Goal: Task Accomplishment & Management: Complete application form

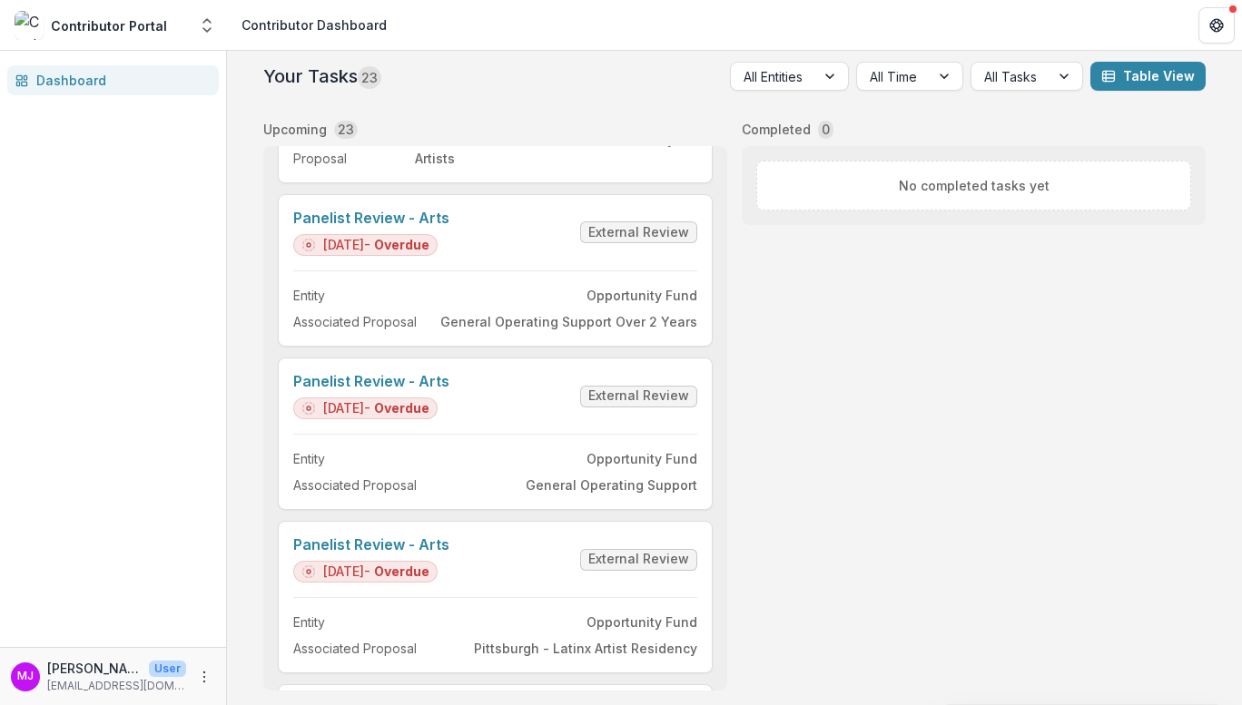
scroll to position [2538, 0]
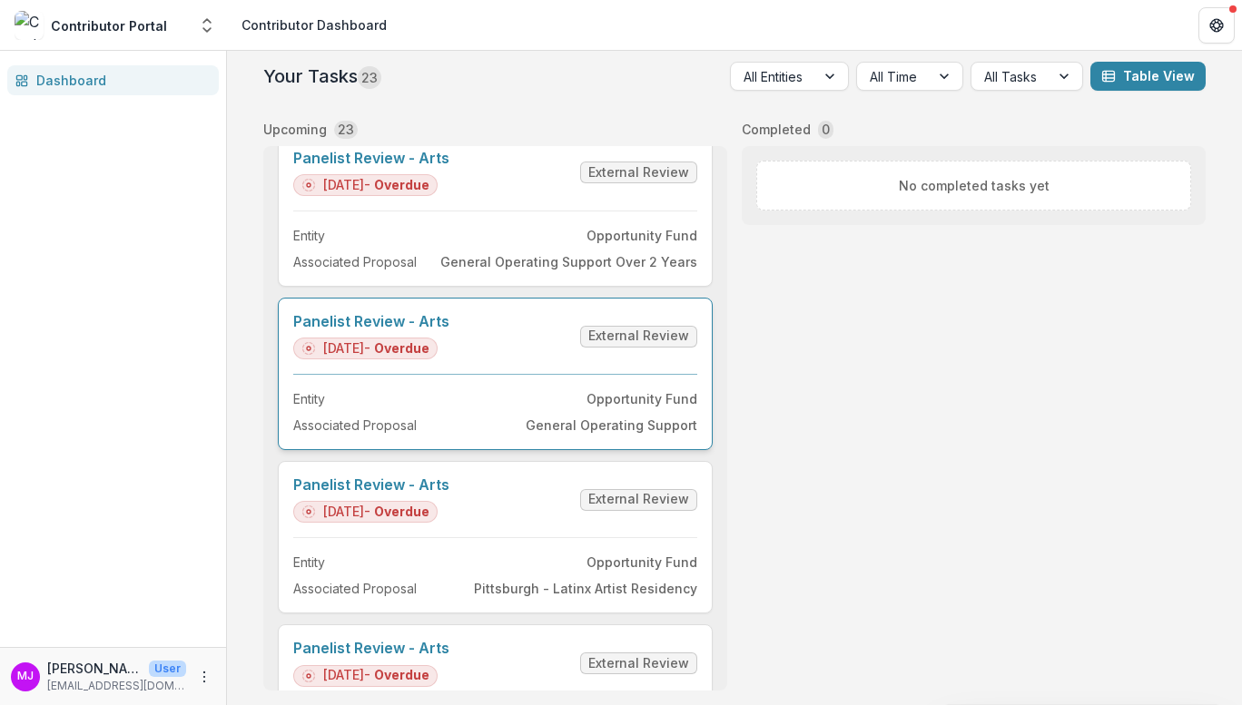
click at [349, 315] on link "Panelist Review - Arts" at bounding box center [371, 321] width 156 height 17
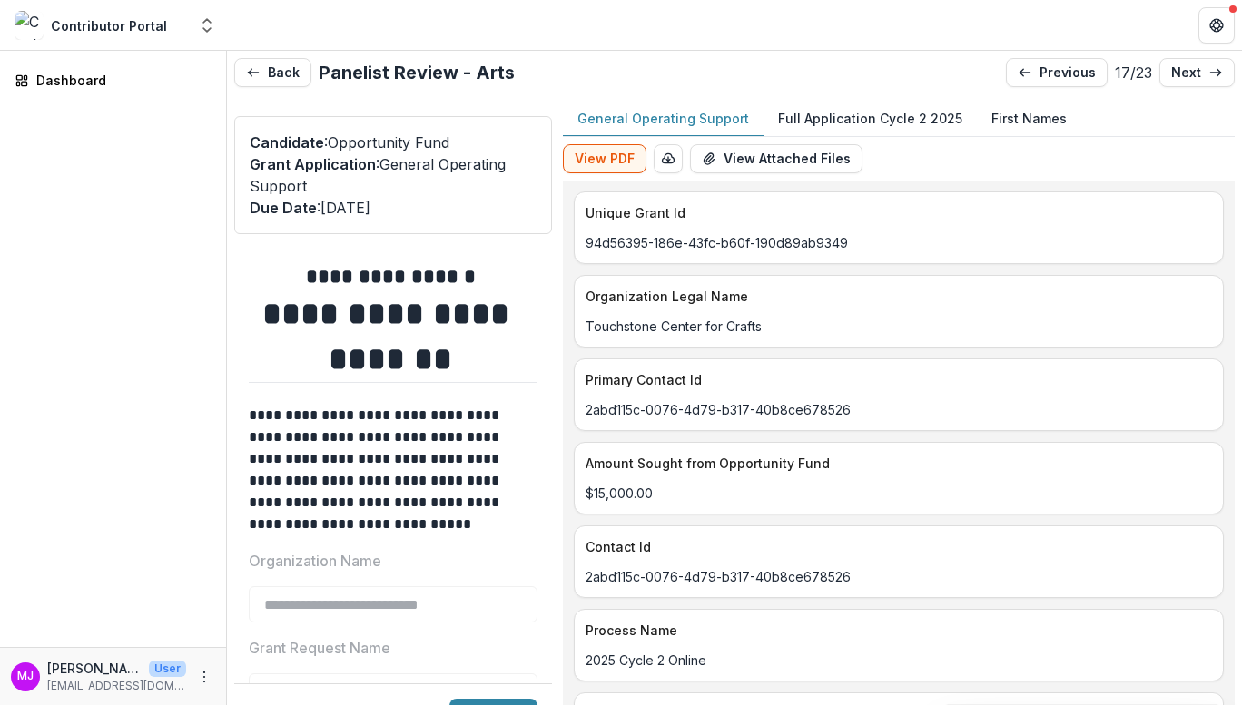
click at [845, 107] on button "Full Application Cycle 2 2025" at bounding box center [870, 119] width 213 height 35
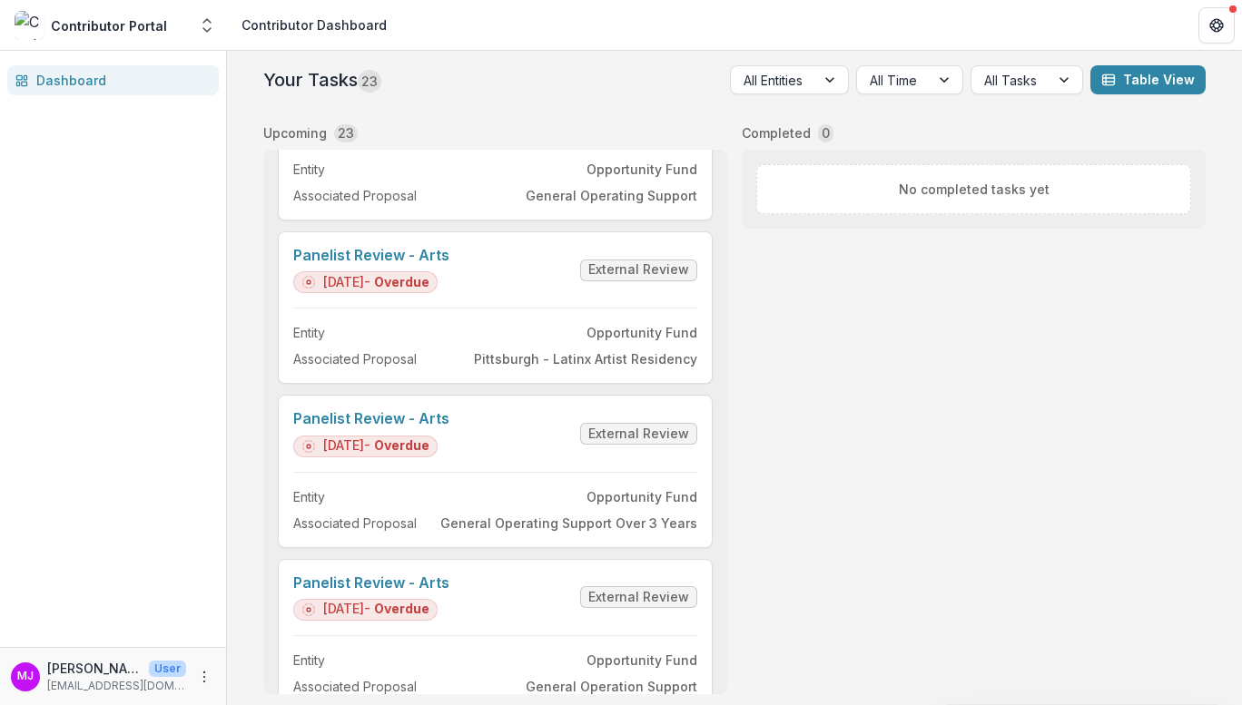
scroll to position [2767, 0]
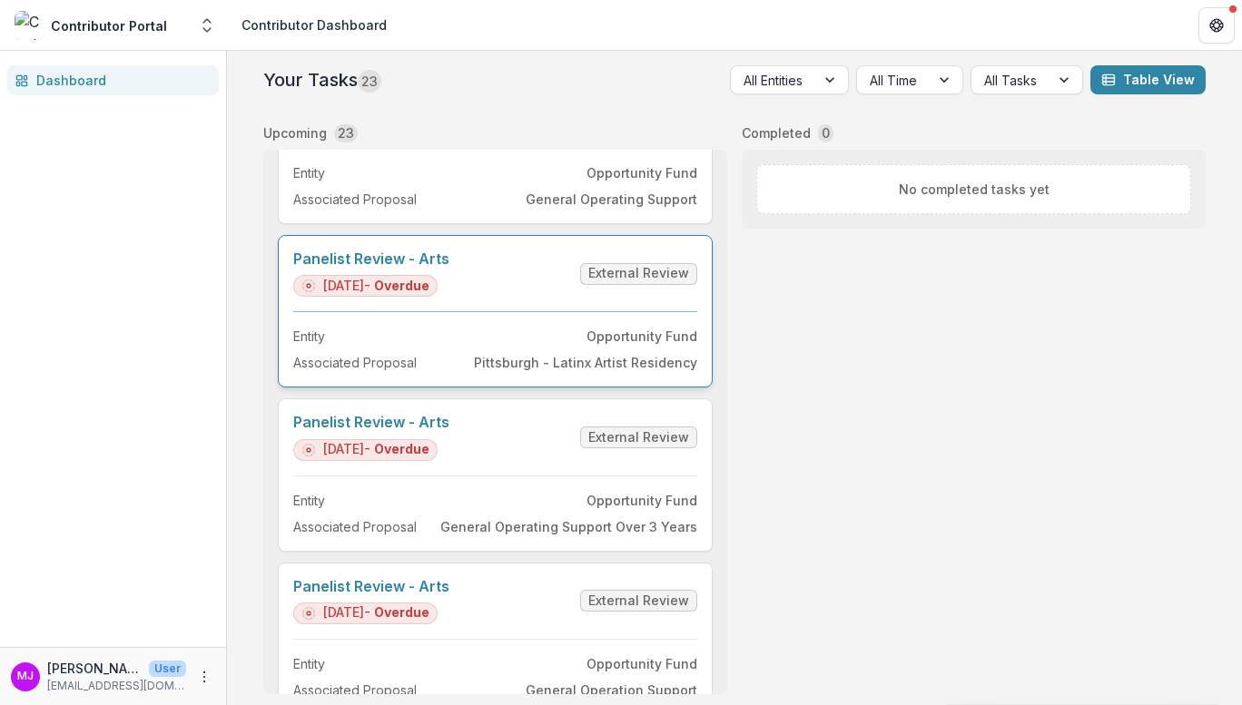
click at [438, 261] on link "Panelist Review - Arts" at bounding box center [371, 259] width 156 height 17
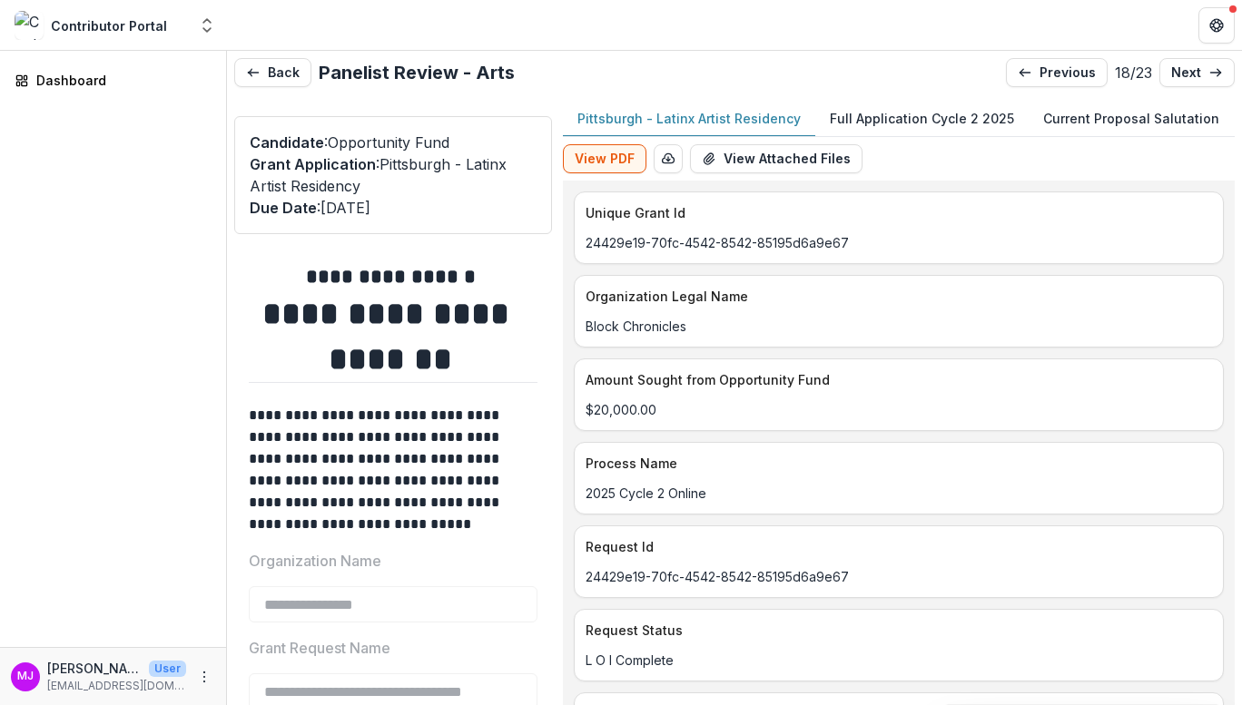
click at [876, 115] on p "Full Application Cycle 2 2025" at bounding box center [922, 118] width 184 height 19
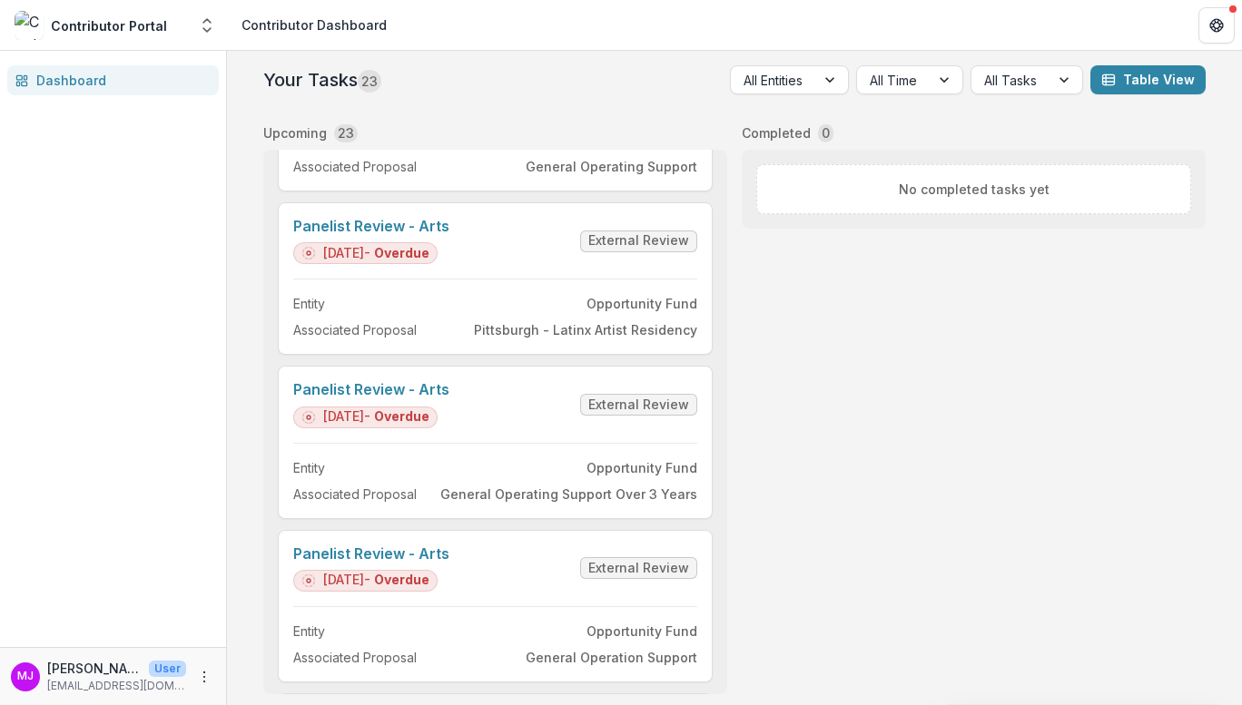
scroll to position [2799, 0]
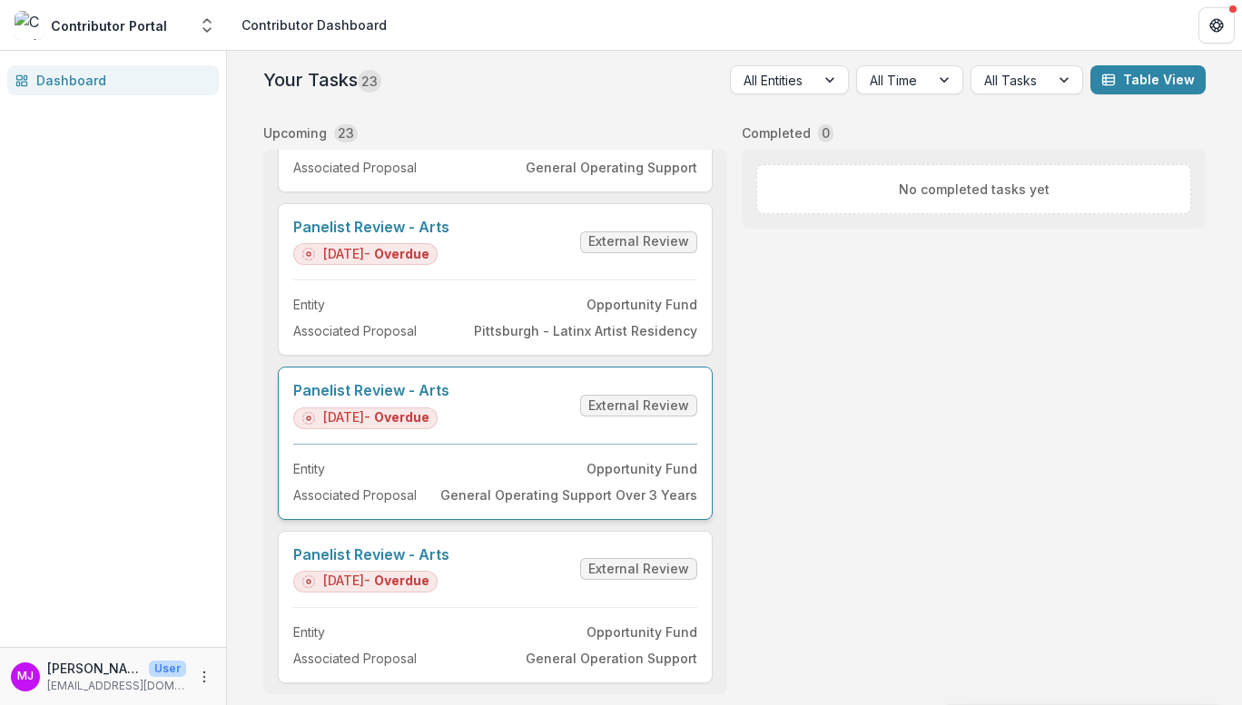
click at [424, 391] on link "Panelist Review - Arts" at bounding box center [371, 390] width 156 height 17
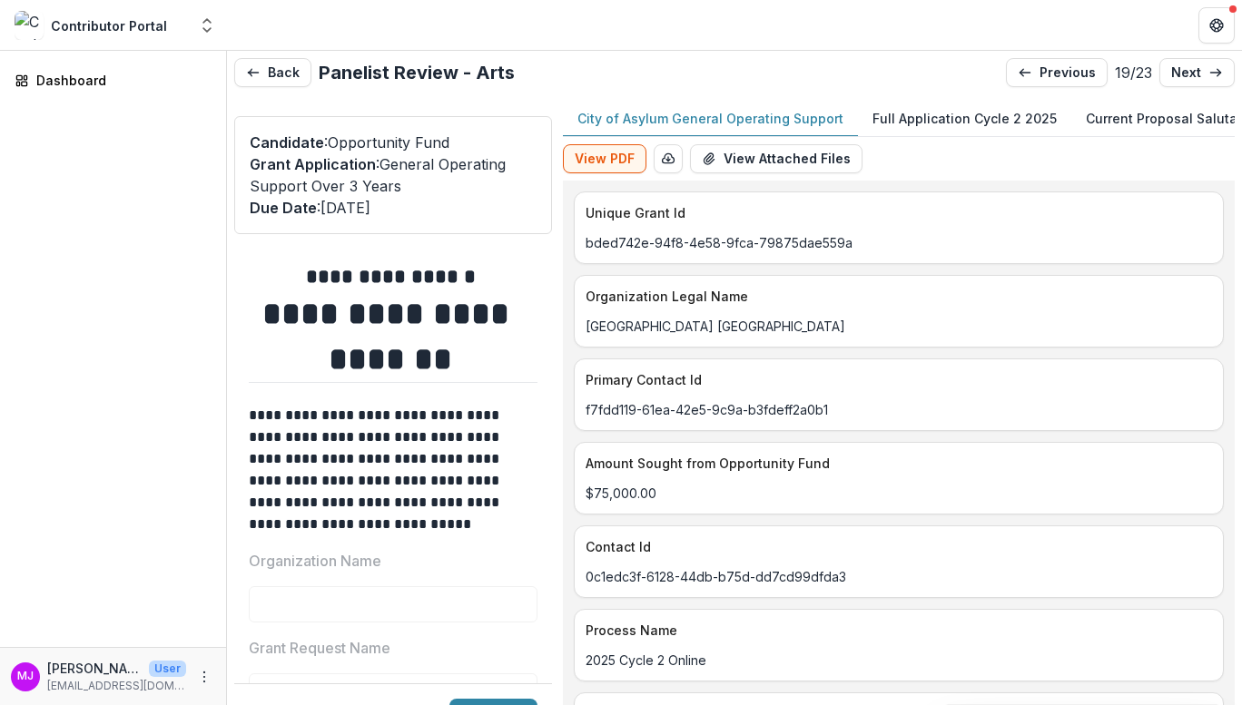
click at [917, 113] on p "Full Application Cycle 2 2025" at bounding box center [965, 118] width 184 height 19
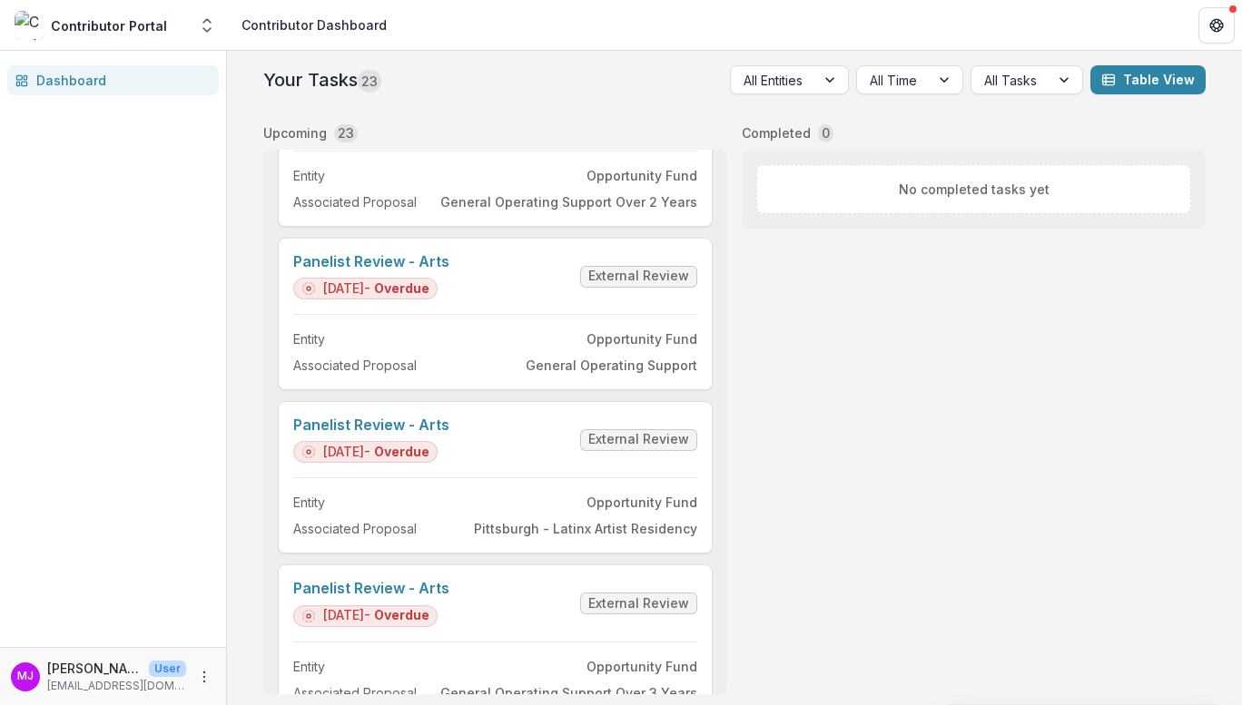
scroll to position [2566, 0]
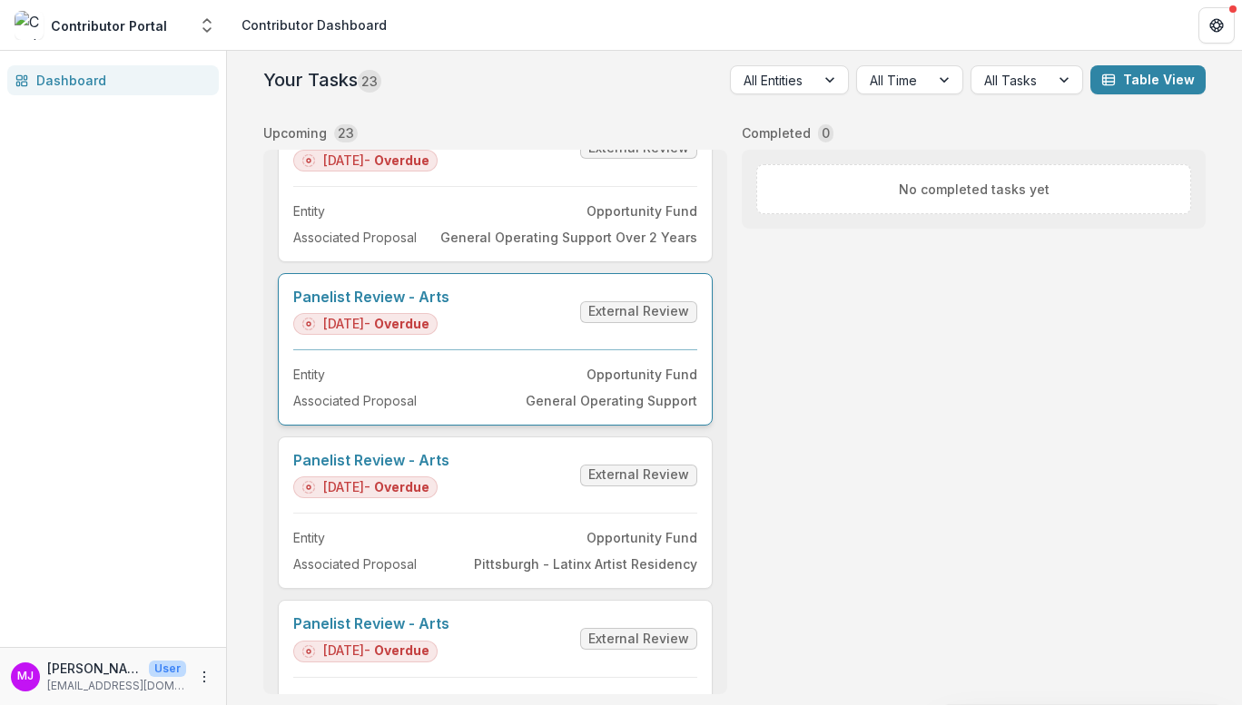
click at [423, 294] on link "Panelist Review - Arts" at bounding box center [371, 297] width 156 height 17
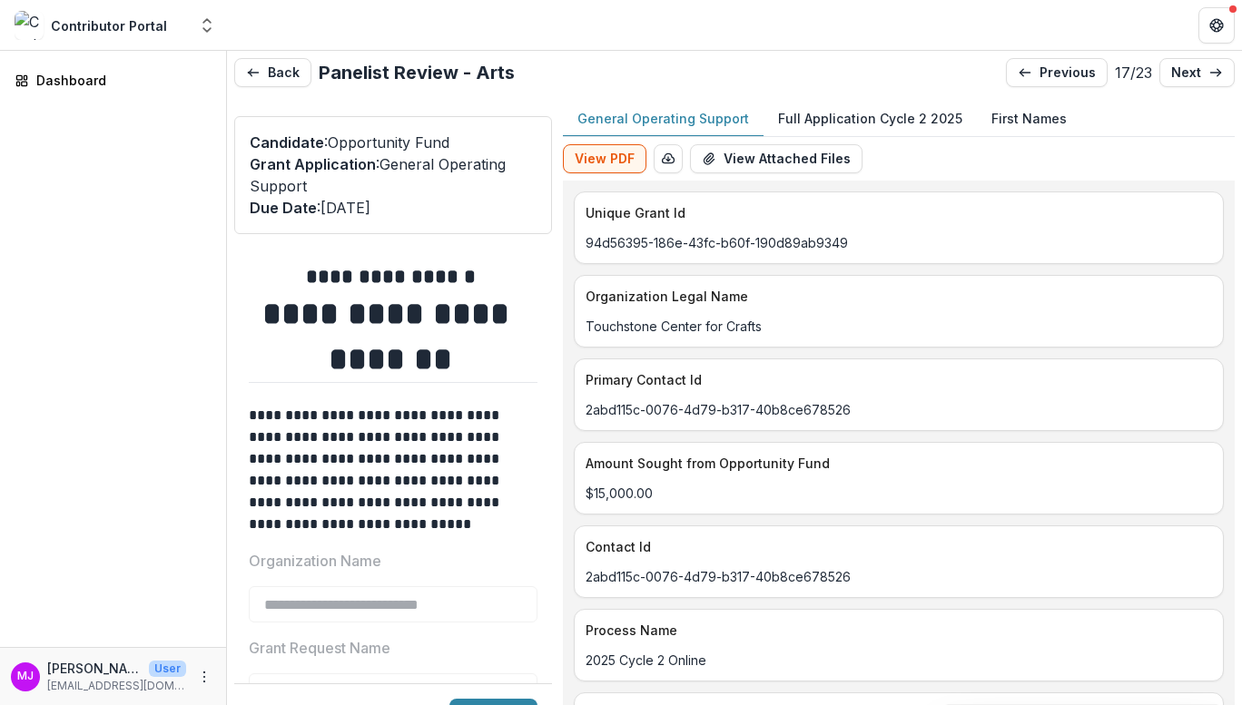
click at [857, 124] on p "Full Application Cycle 2 2025" at bounding box center [870, 118] width 184 height 19
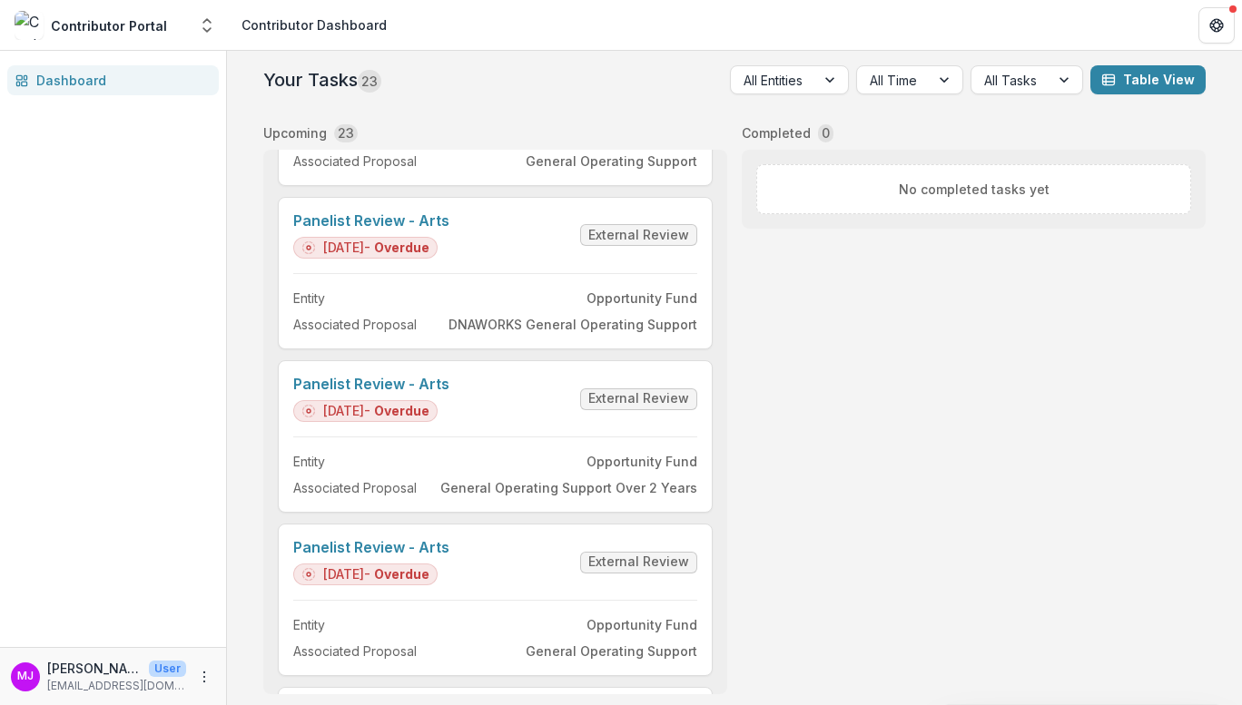
scroll to position [1660, 0]
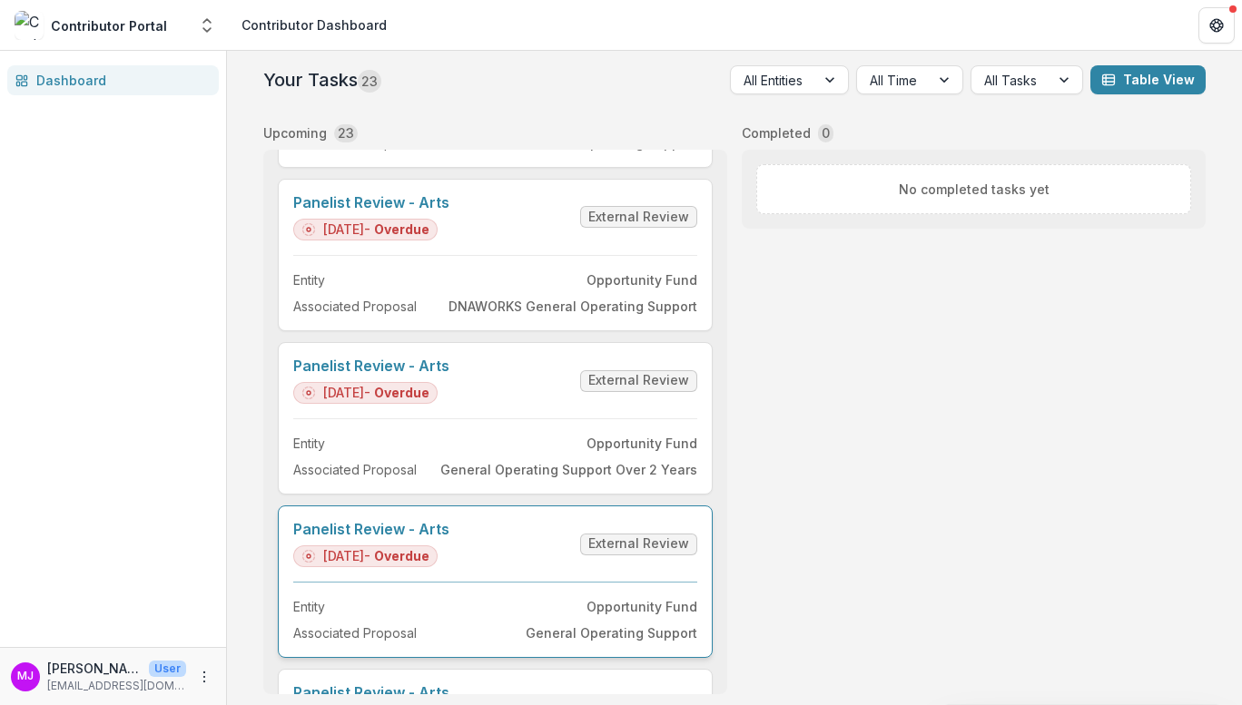
click at [434, 532] on link "Panelist Review - Arts" at bounding box center [371, 529] width 156 height 17
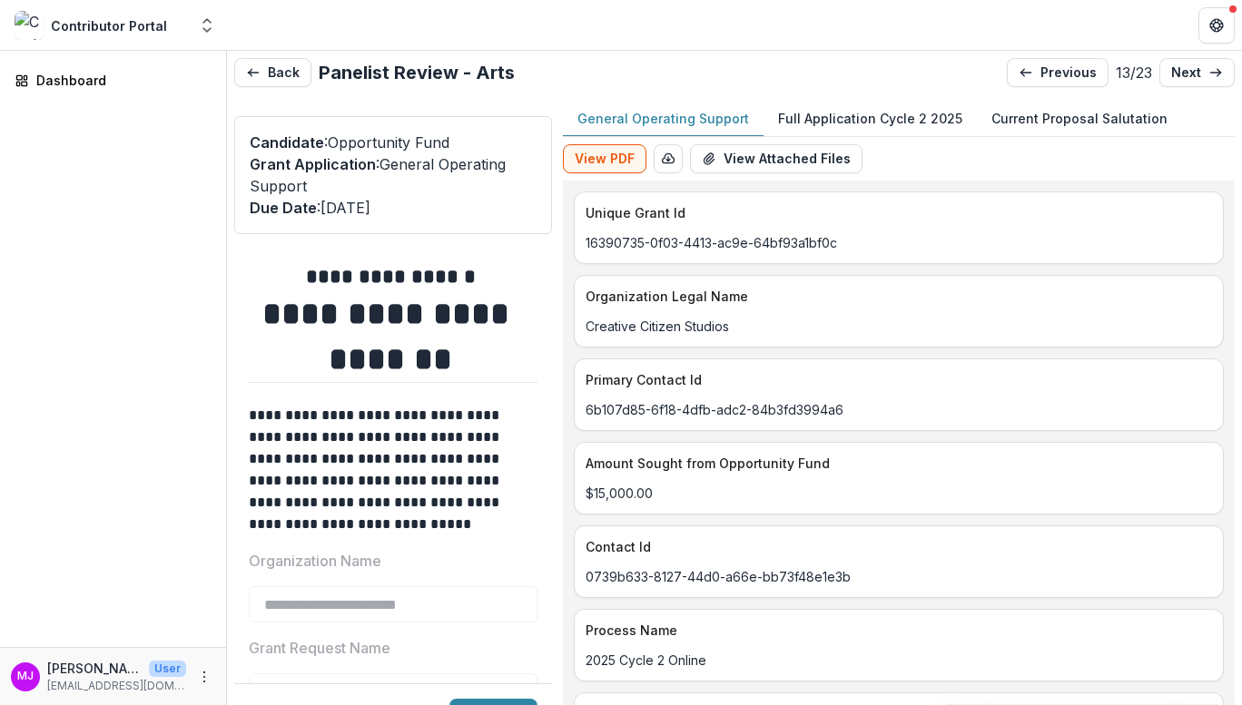
click at [840, 116] on p "Full Application Cycle 2 2025" at bounding box center [870, 118] width 184 height 19
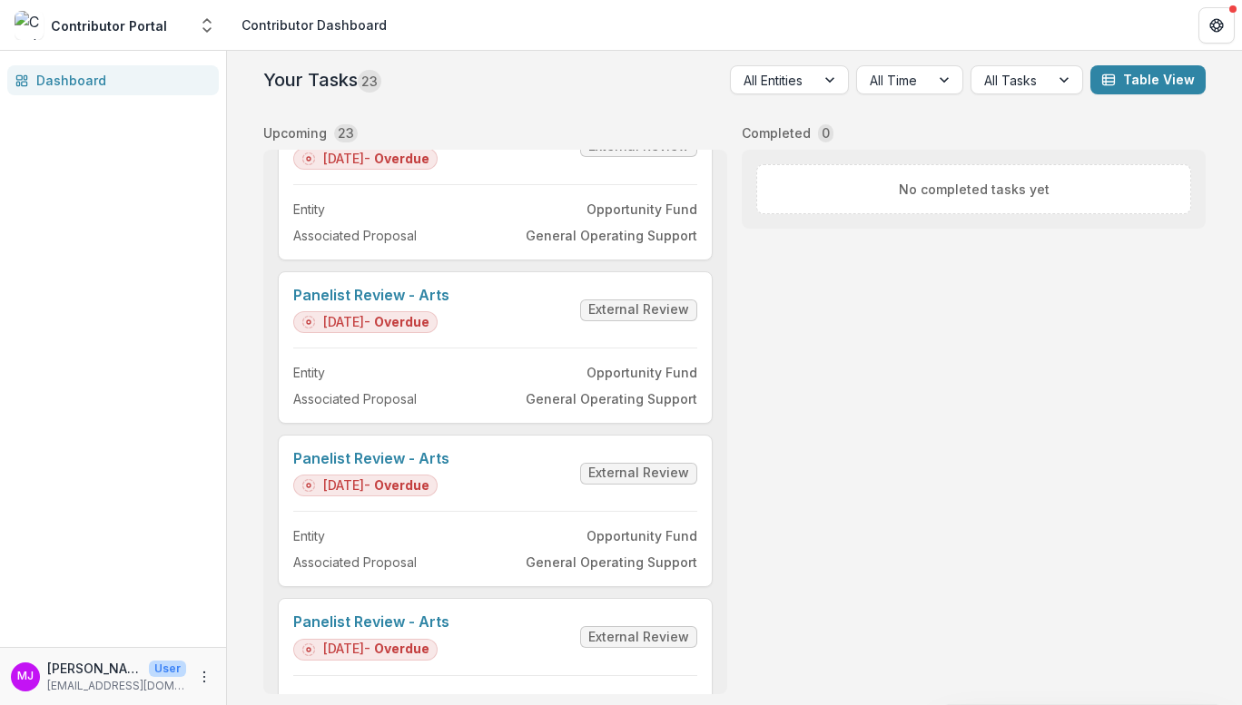
scroll to position [751, 0]
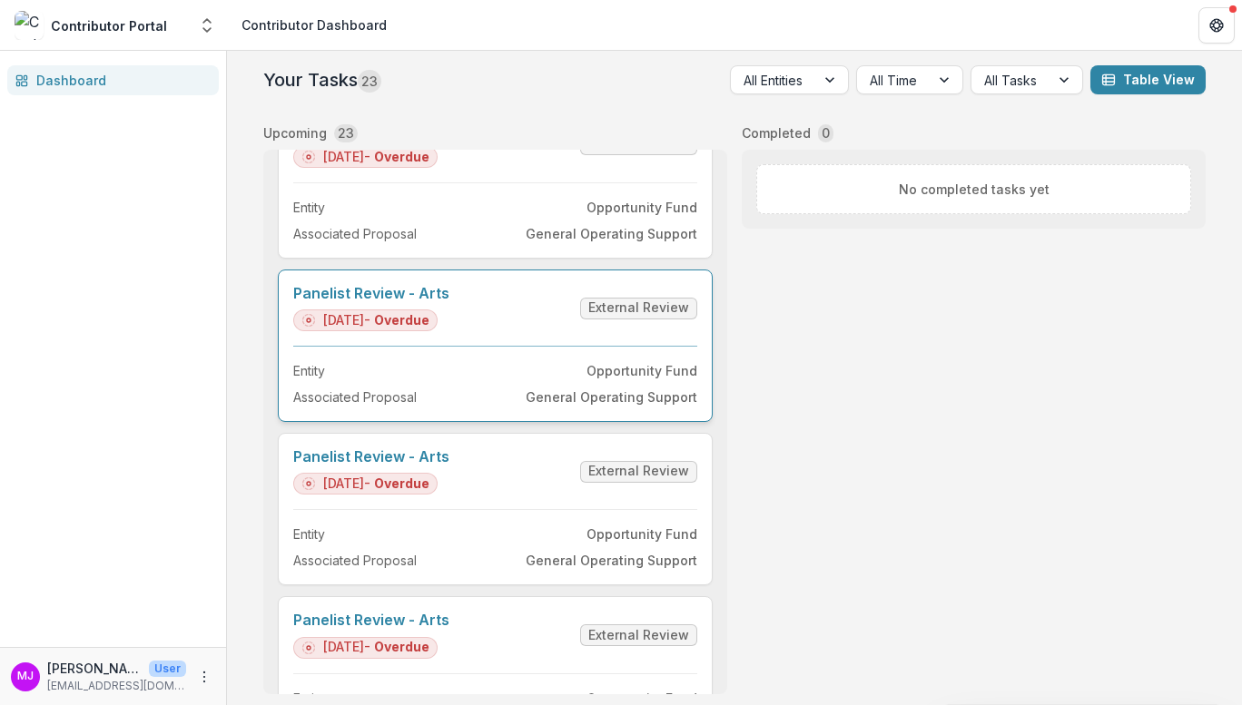
click at [427, 301] on link "Panelist Review - Arts" at bounding box center [371, 293] width 156 height 17
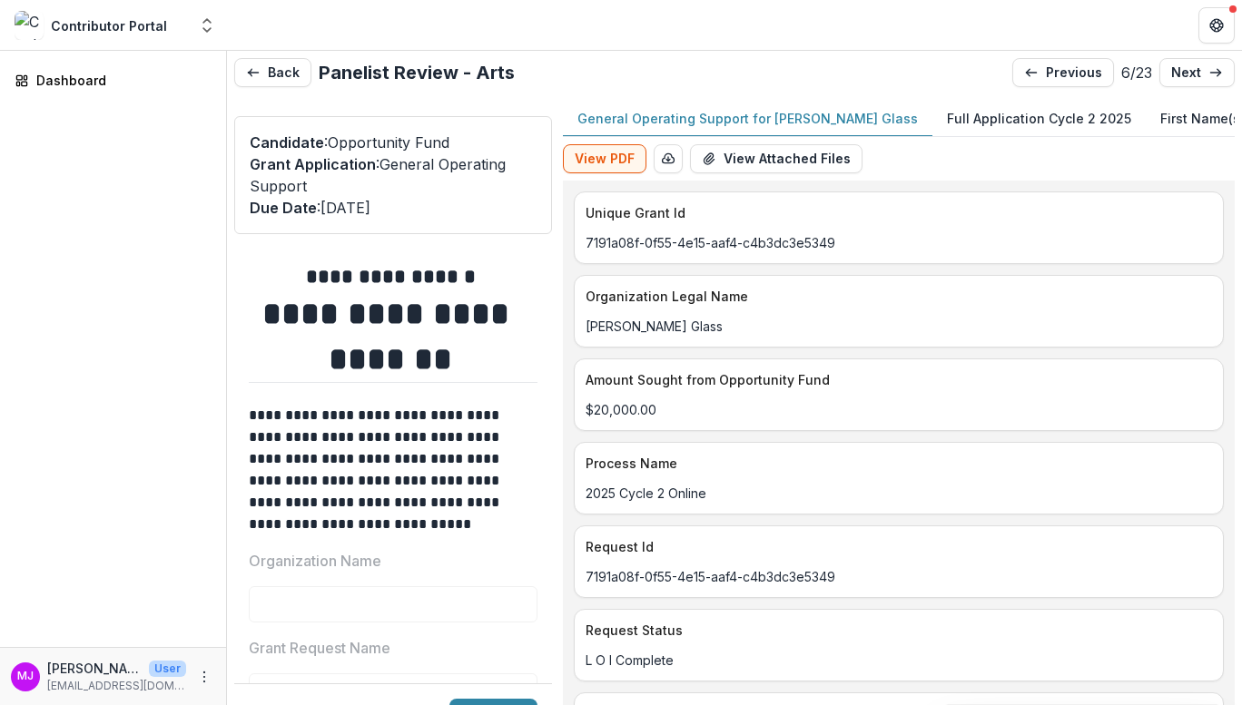
click at [947, 123] on p "Full Application Cycle 2 2025" at bounding box center [1039, 118] width 184 height 19
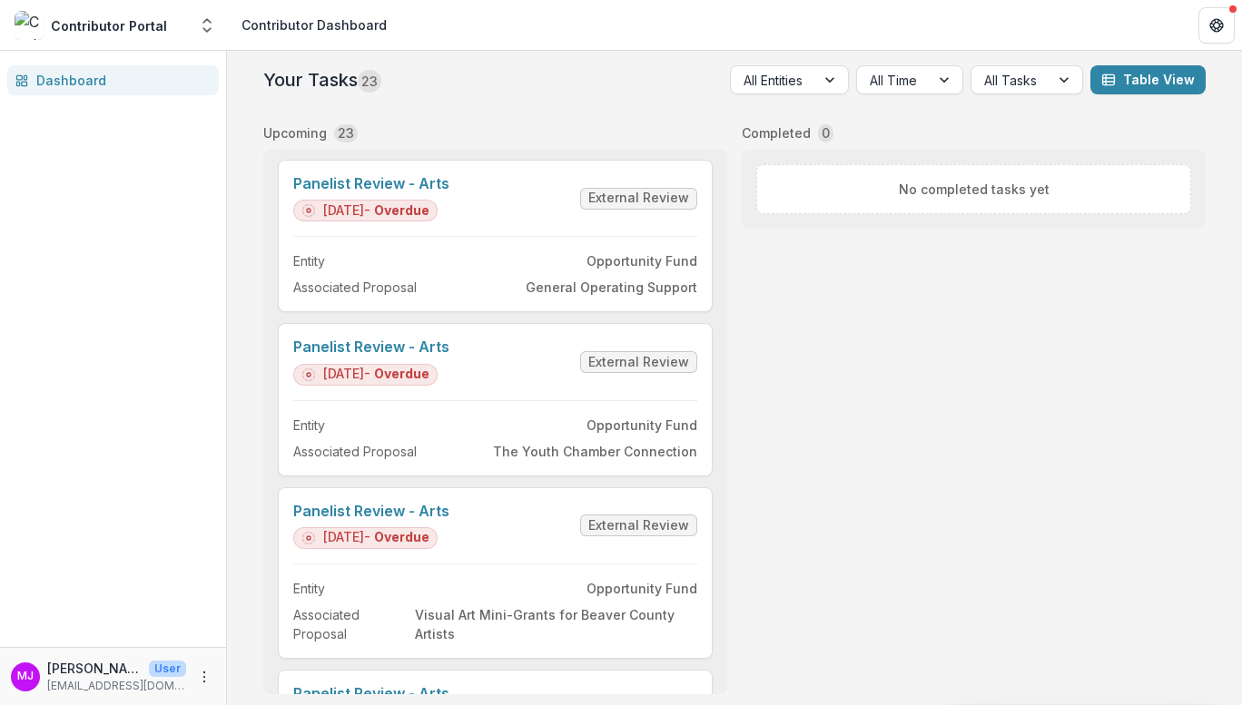
scroll to position [2007, 0]
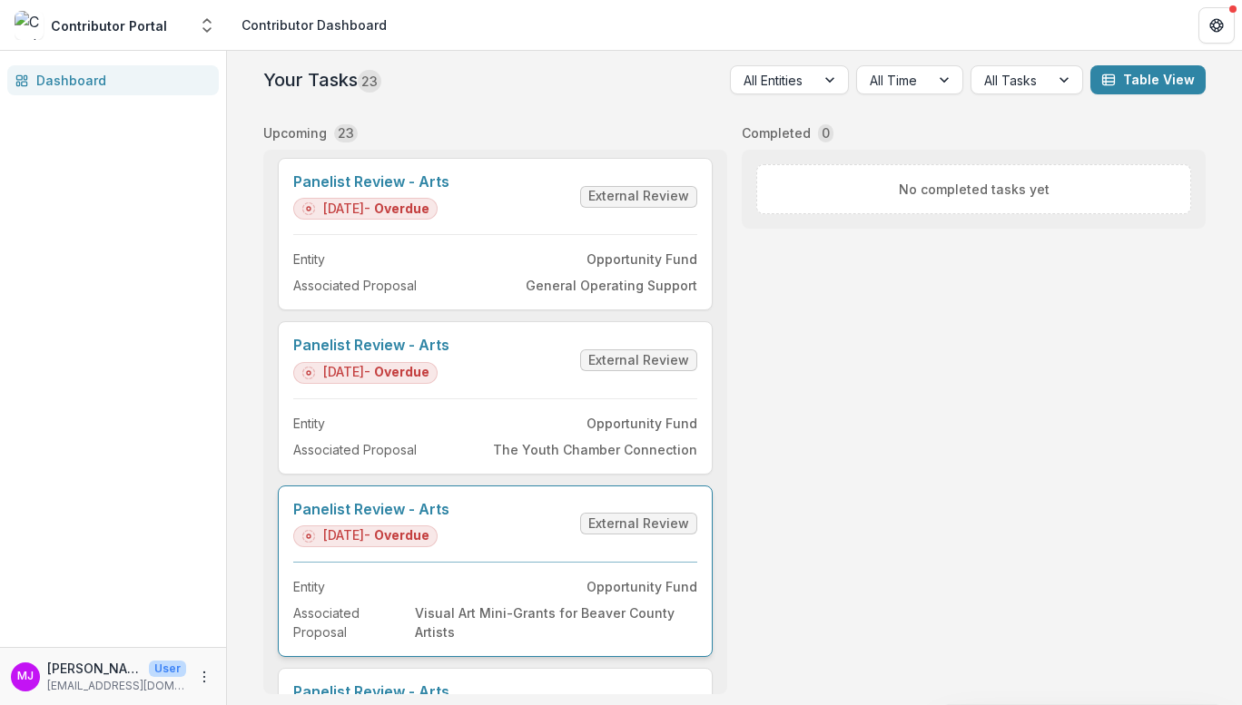
click at [426, 511] on link "Panelist Review - Arts" at bounding box center [371, 509] width 156 height 17
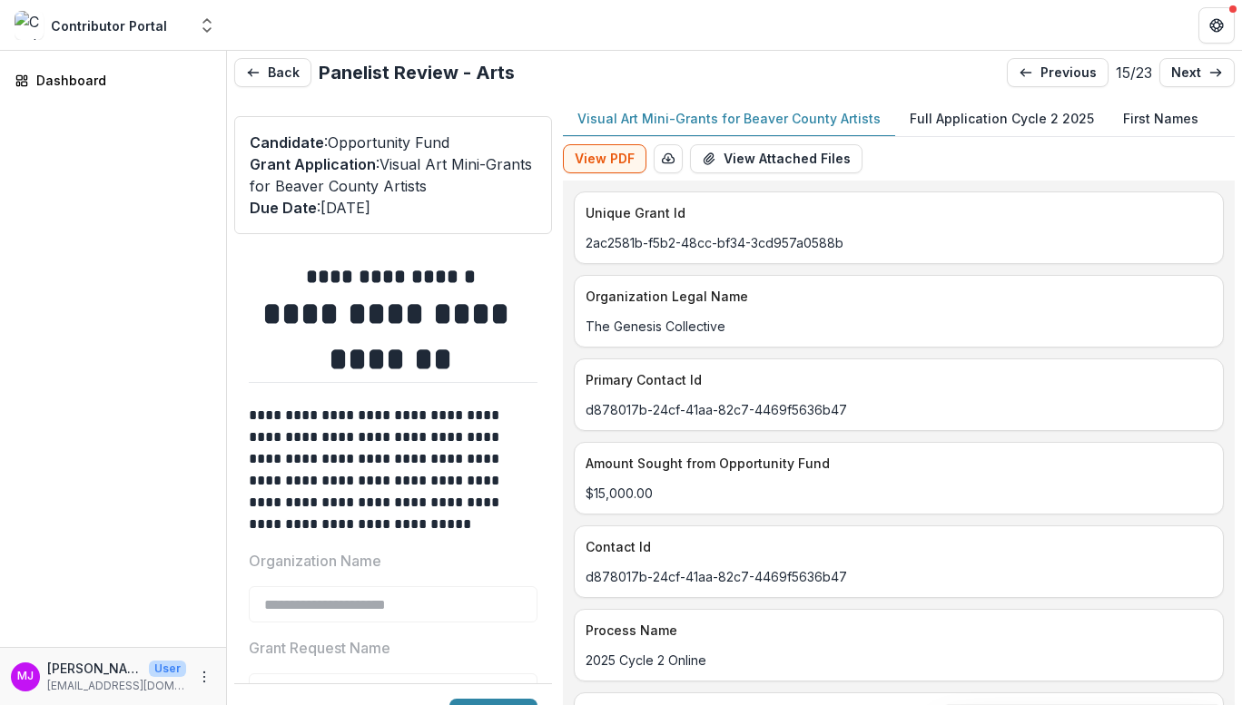
click at [938, 116] on p "Full Application Cycle 2 2025" at bounding box center [1002, 118] width 184 height 19
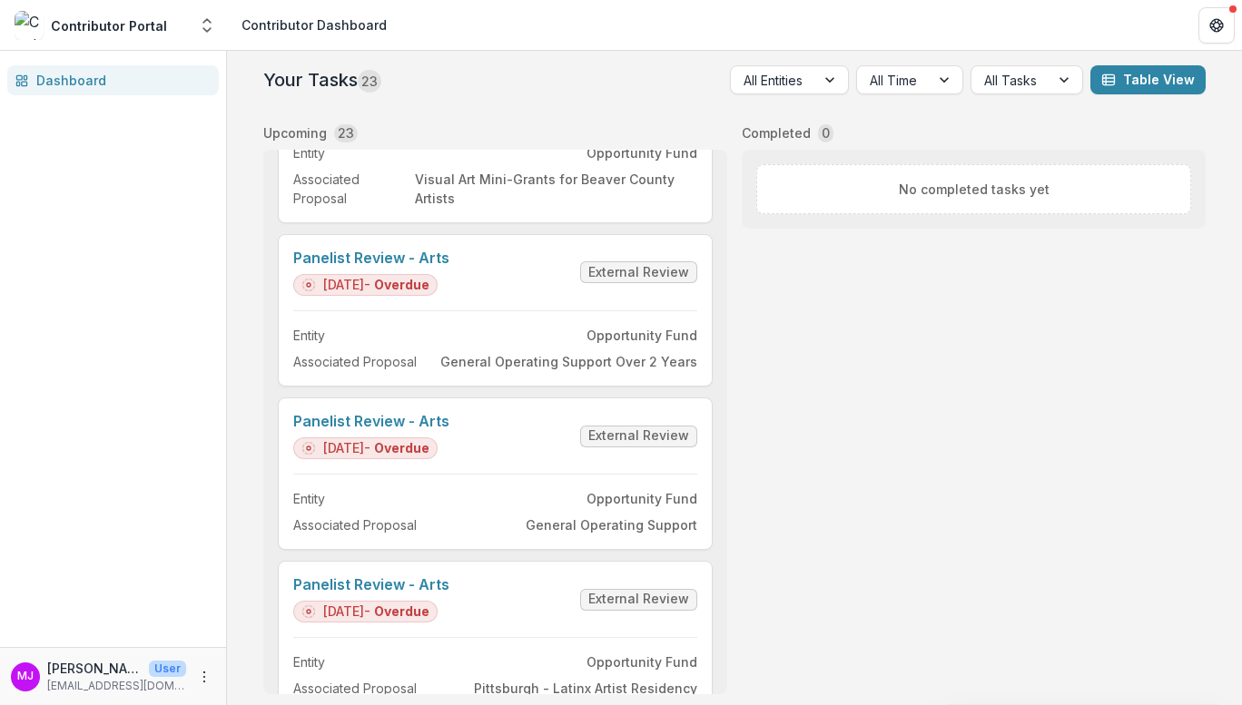
scroll to position [2490, 0]
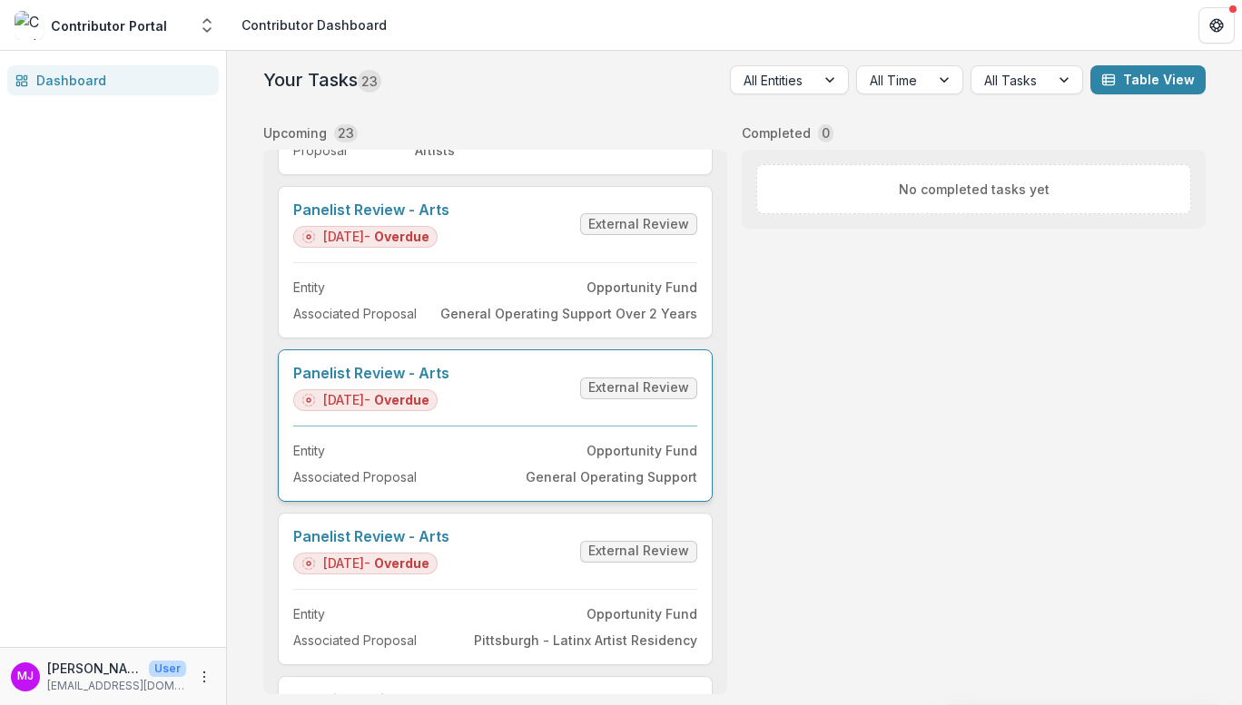
click at [415, 380] on link "Panelist Review - Arts" at bounding box center [371, 373] width 156 height 17
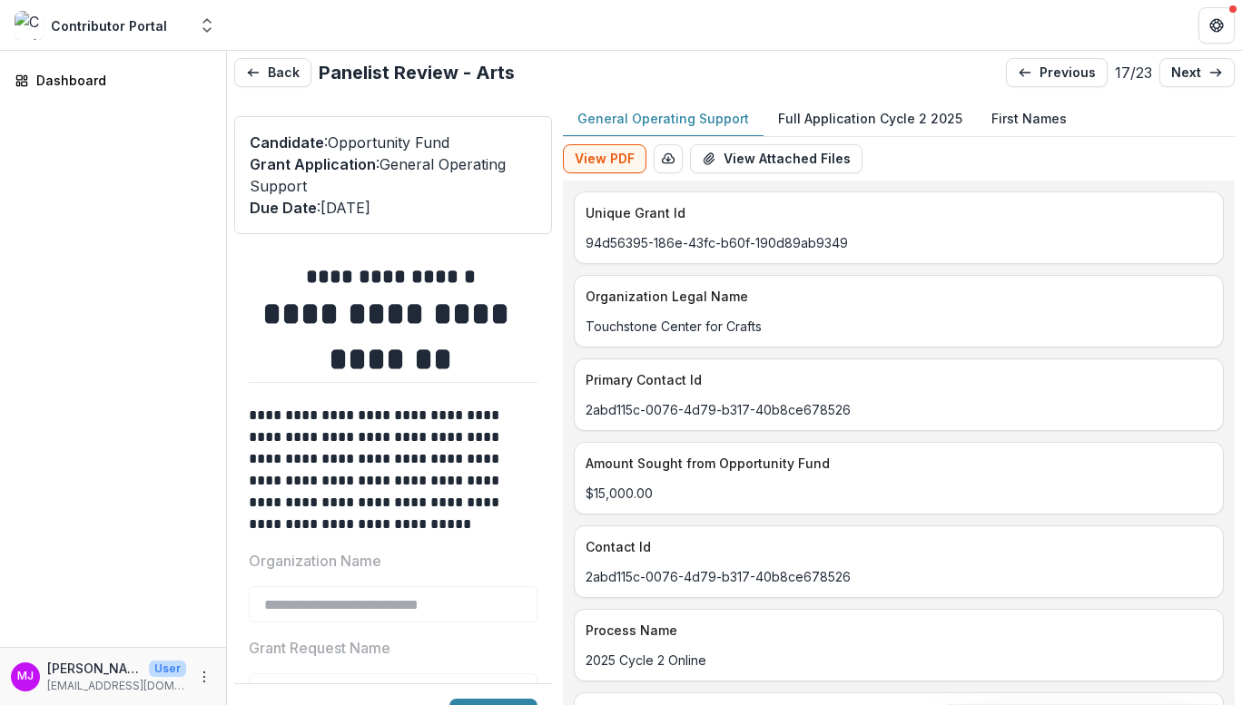
click at [883, 104] on button "Full Application Cycle 2 2025" at bounding box center [870, 119] width 213 height 35
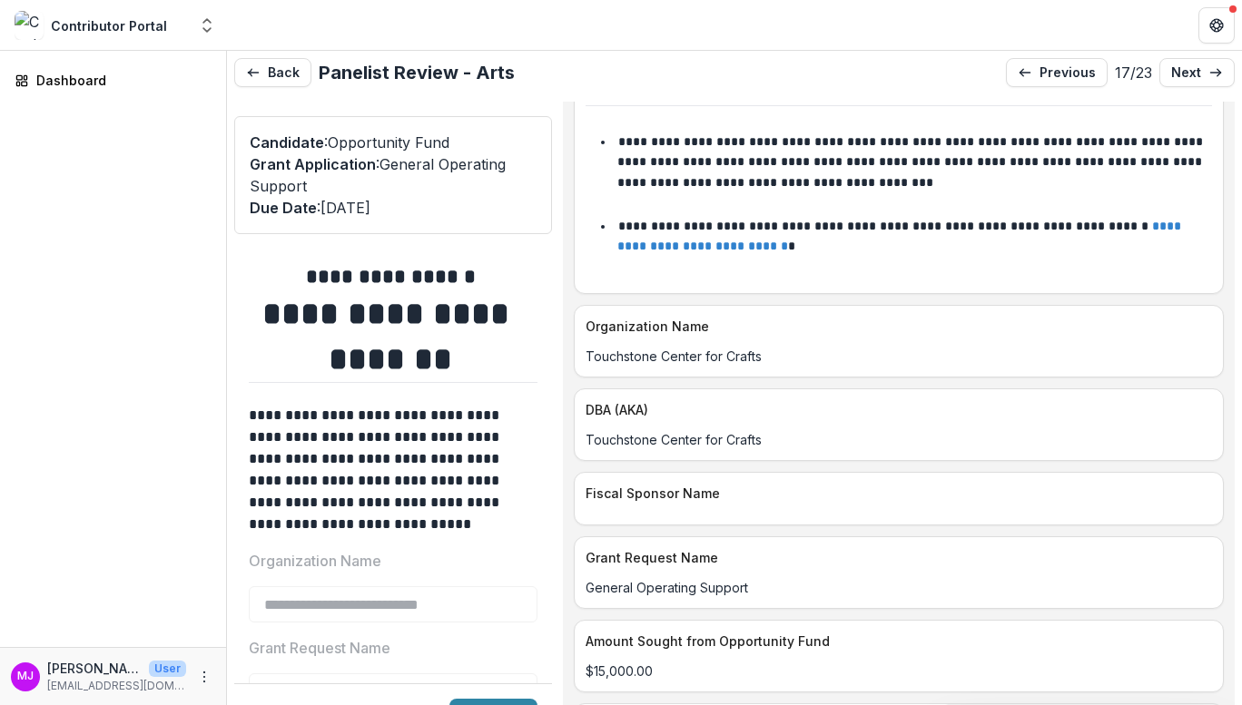
scroll to position [174, 0]
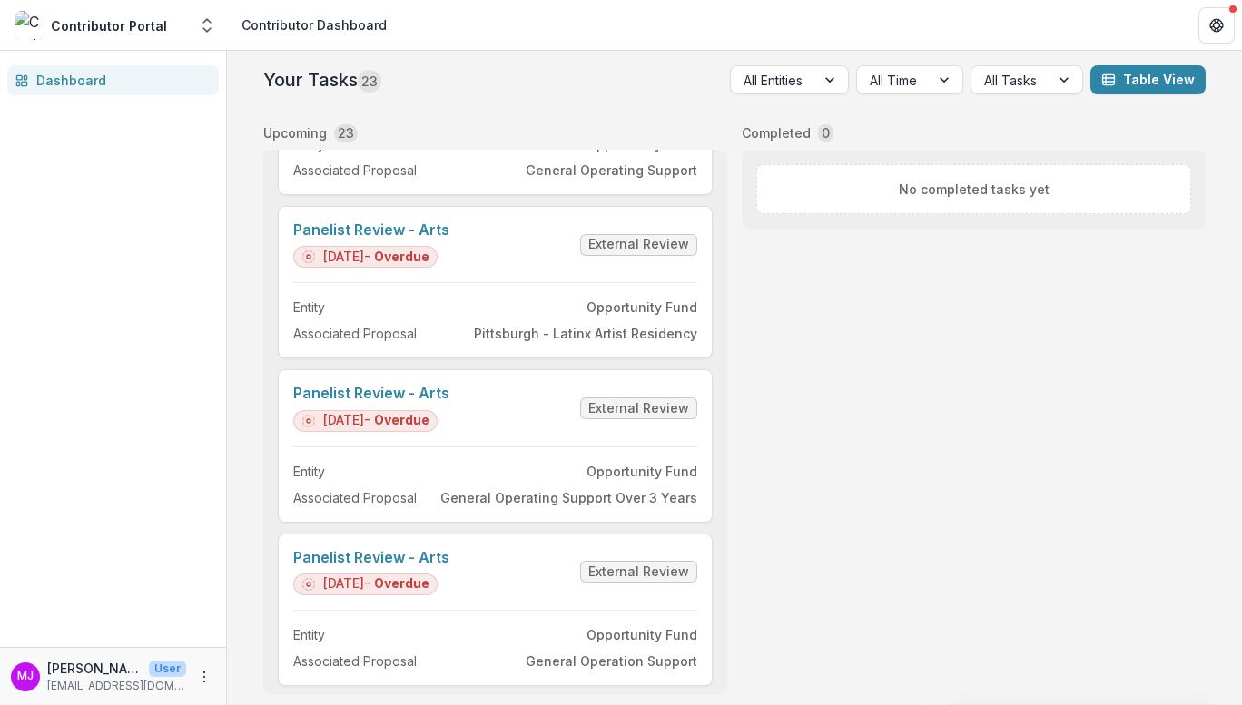
scroll to position [2793, 0]
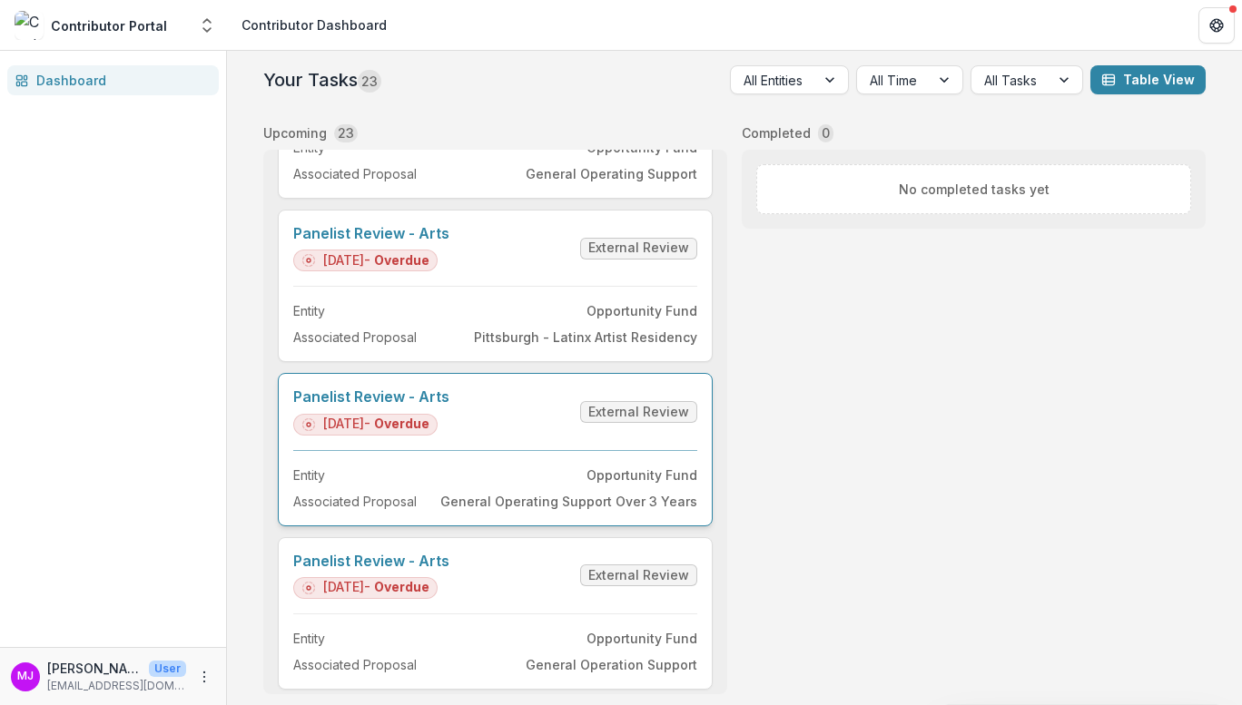
click at [438, 397] on link "Panelist Review - Arts" at bounding box center [371, 397] width 156 height 17
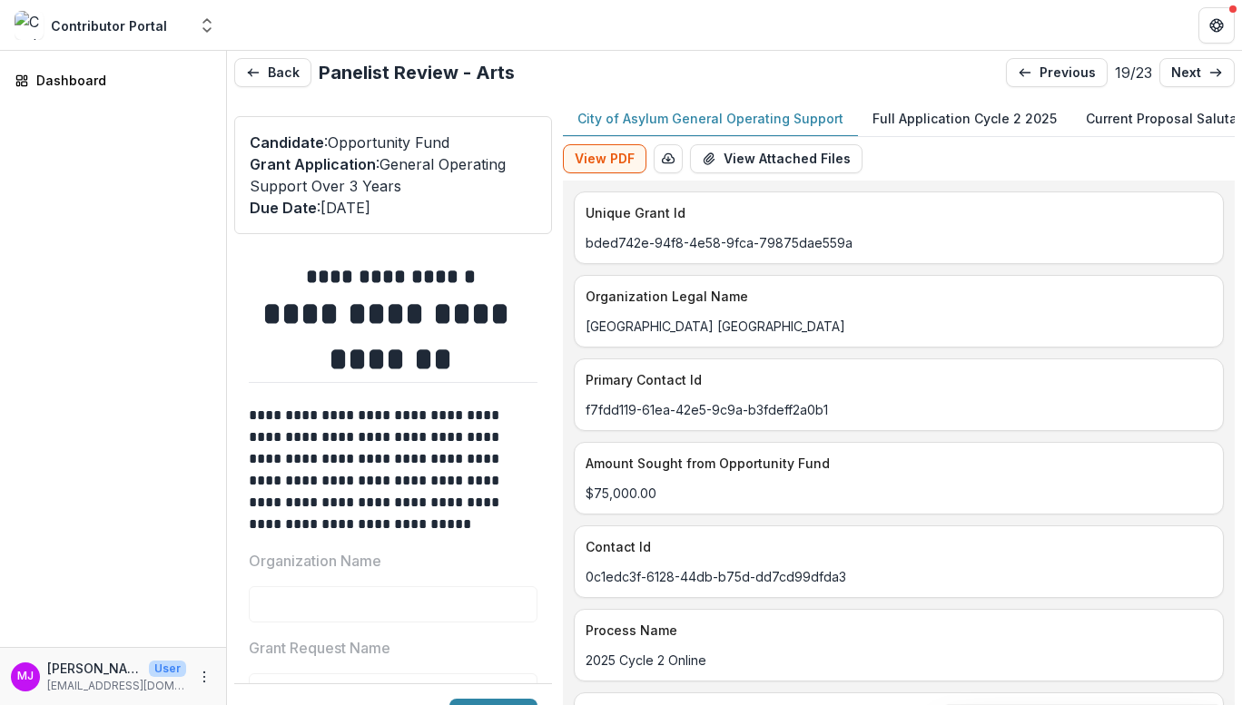
click at [909, 117] on p "Full Application Cycle 2 2025" at bounding box center [965, 118] width 184 height 19
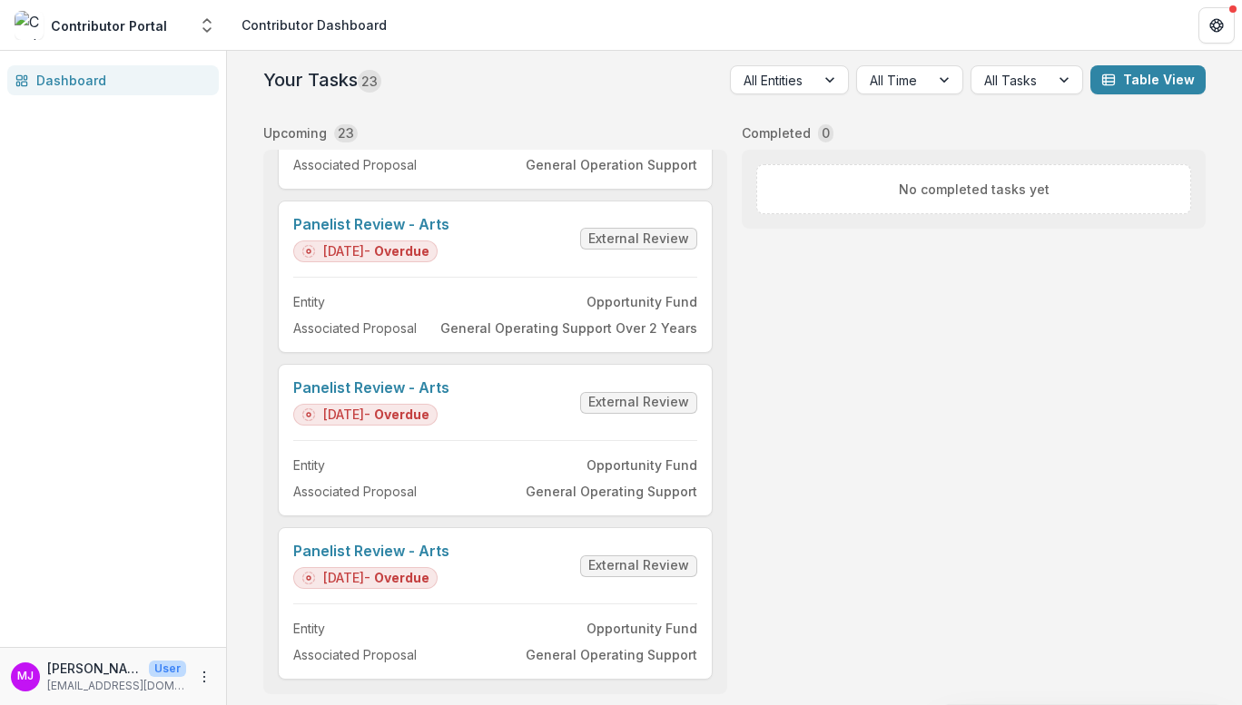
scroll to position [4, 0]
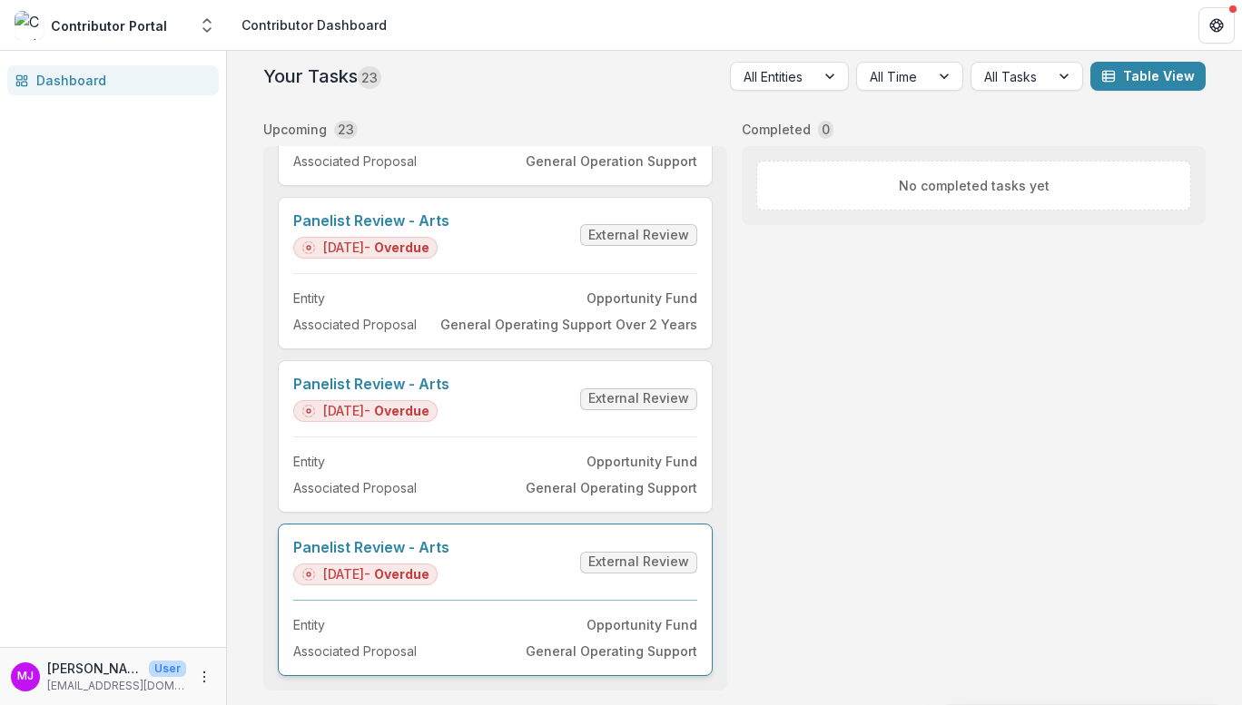
click at [431, 539] on link "Panelist Review - Arts" at bounding box center [371, 547] width 156 height 17
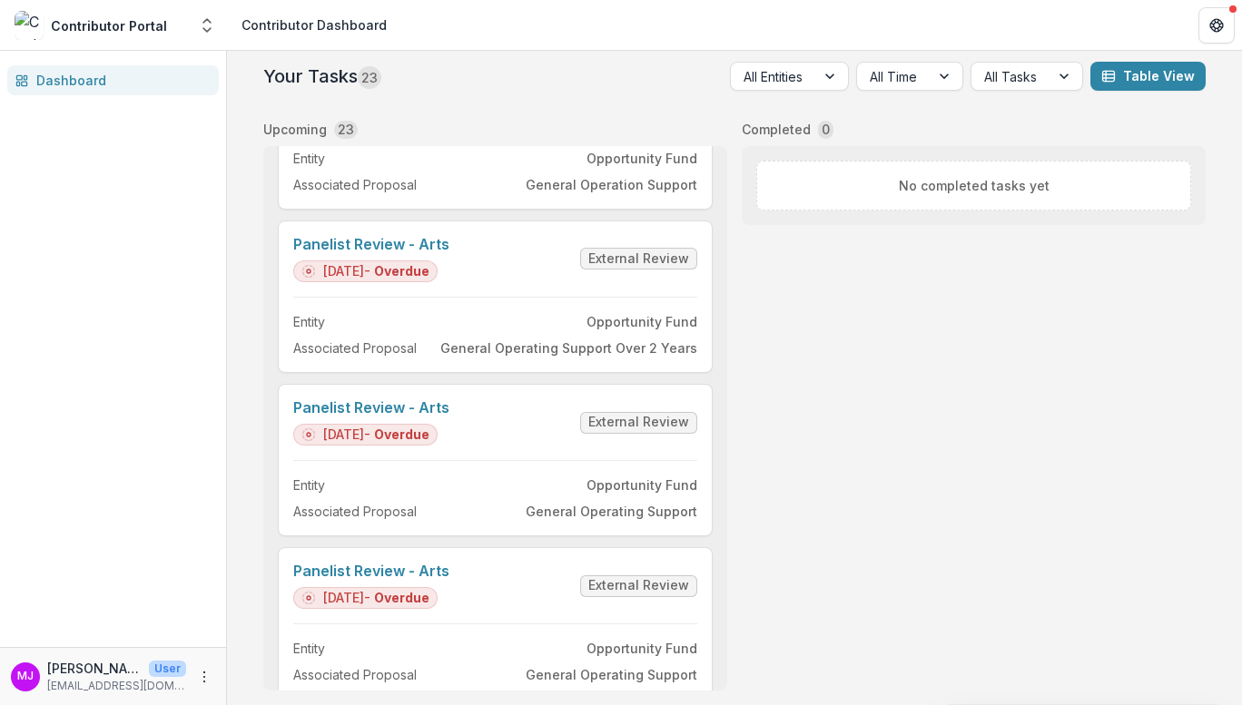
scroll to position [3307, 0]
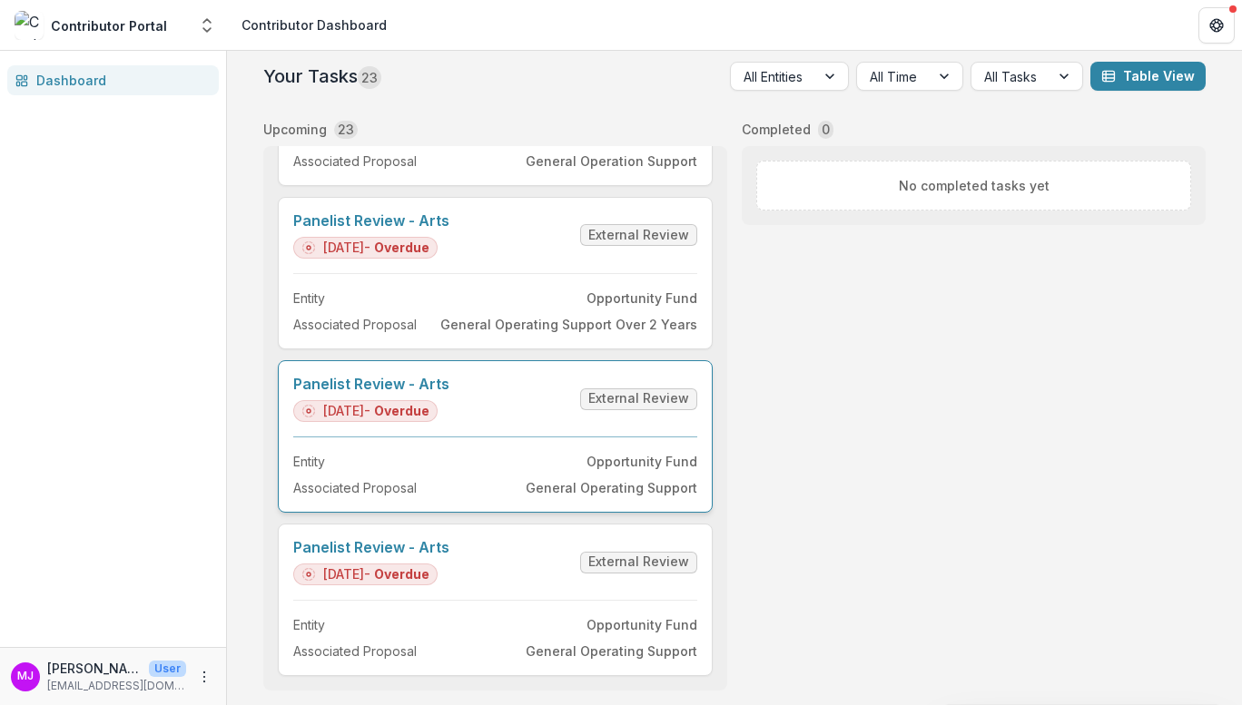
click at [416, 376] on link "Panelist Review - Arts" at bounding box center [371, 384] width 156 height 17
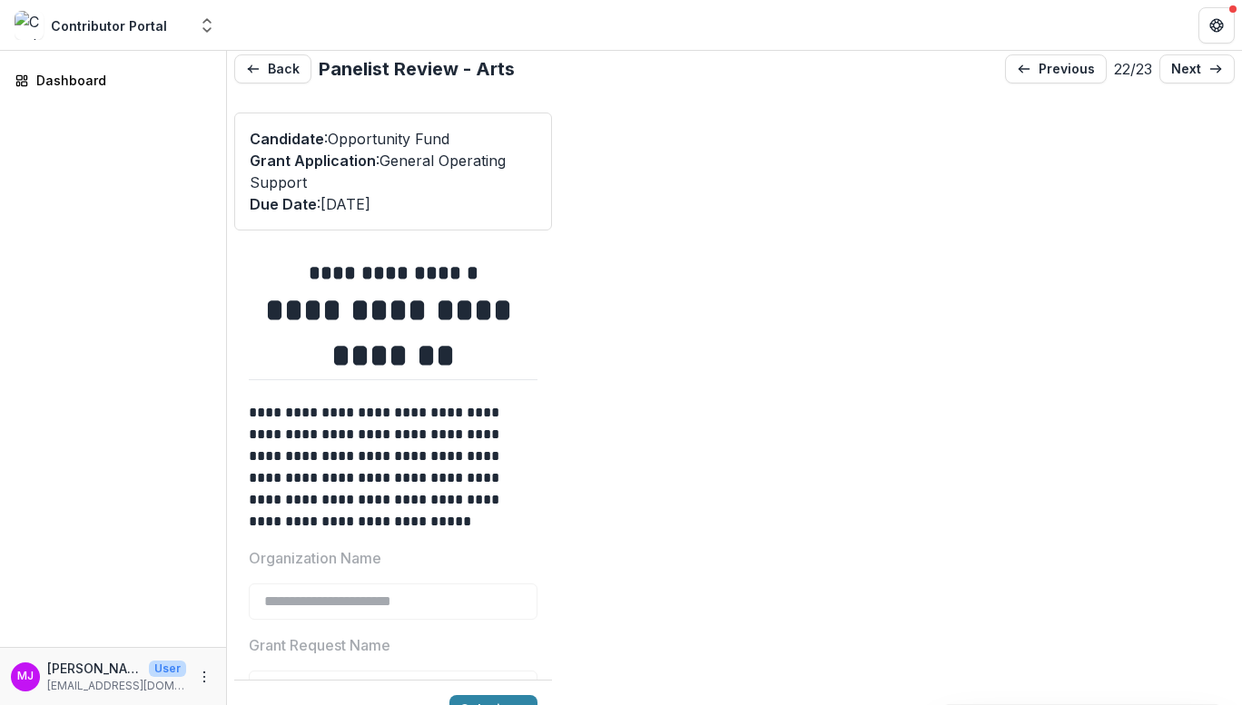
type input "*******"
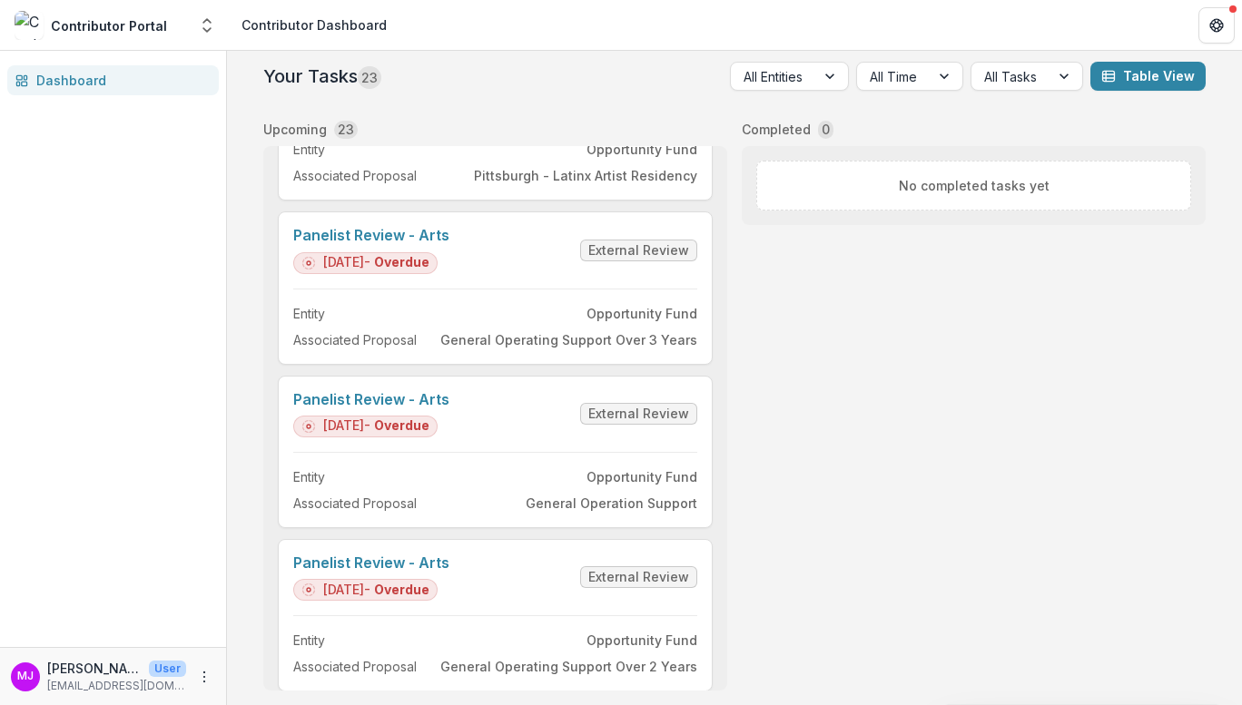
scroll to position [2940, 0]
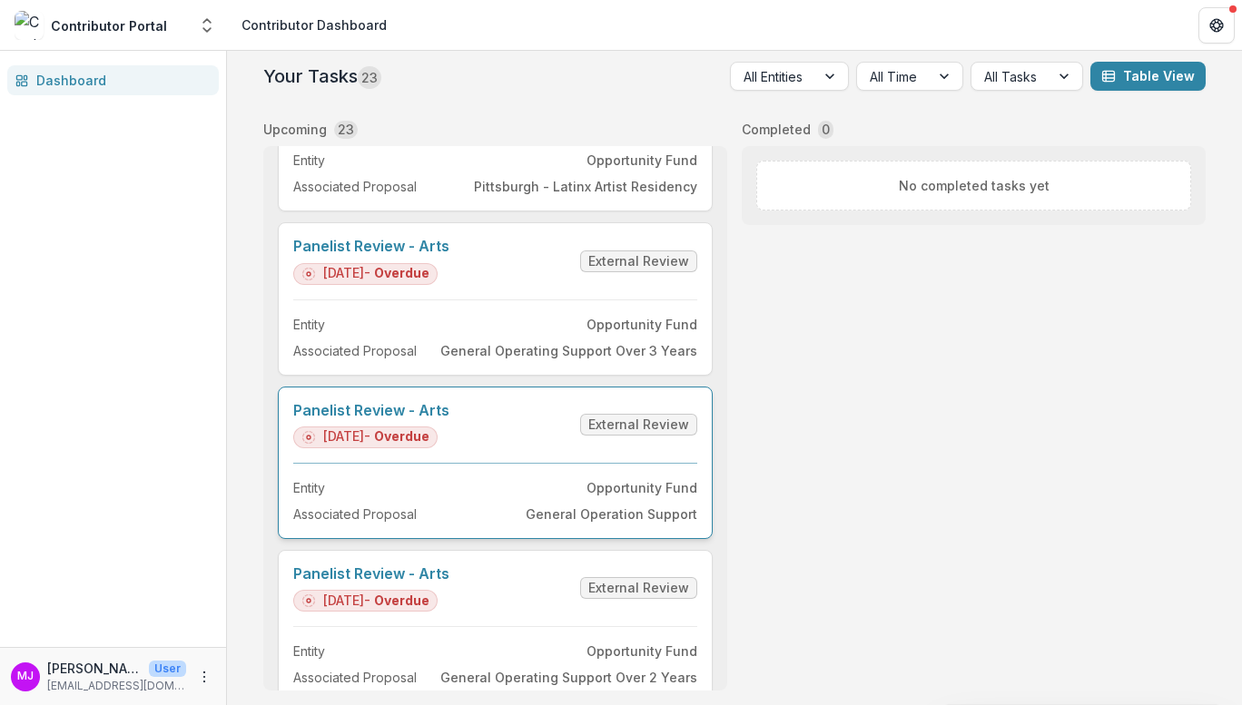
click at [431, 409] on link "Panelist Review - Arts" at bounding box center [371, 410] width 156 height 17
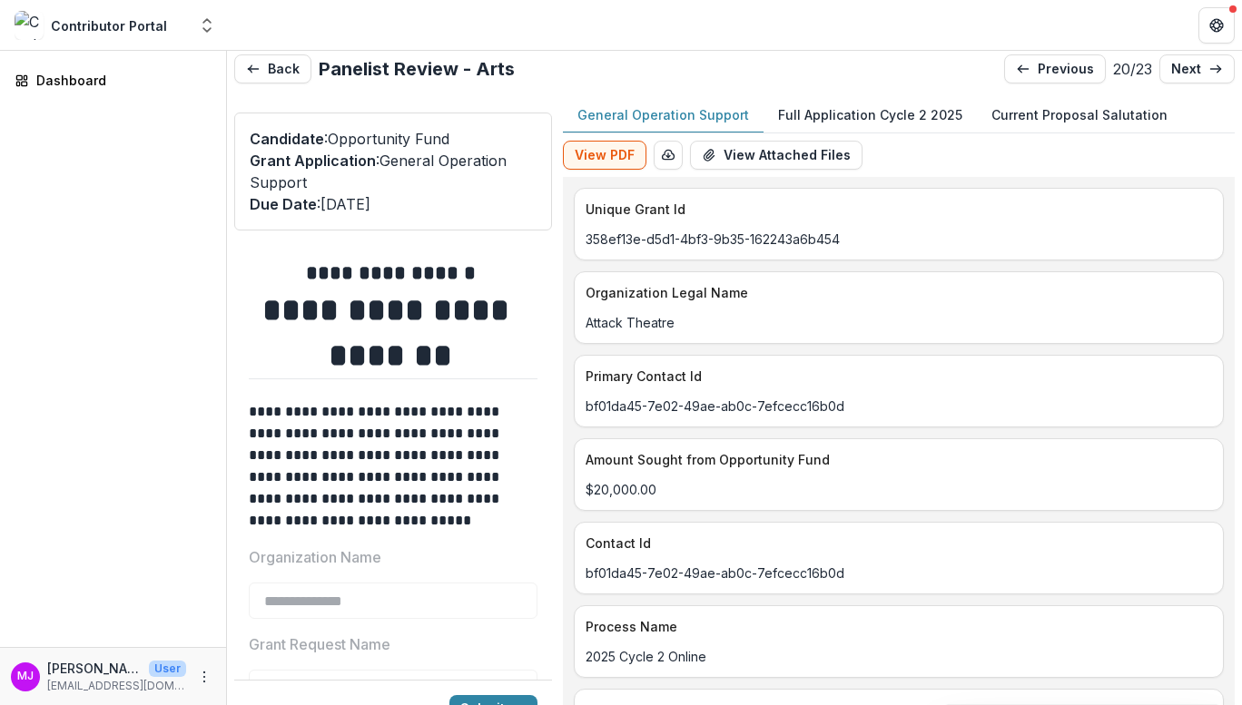
click at [868, 111] on p "Full Application Cycle 2 2025" at bounding box center [870, 114] width 184 height 19
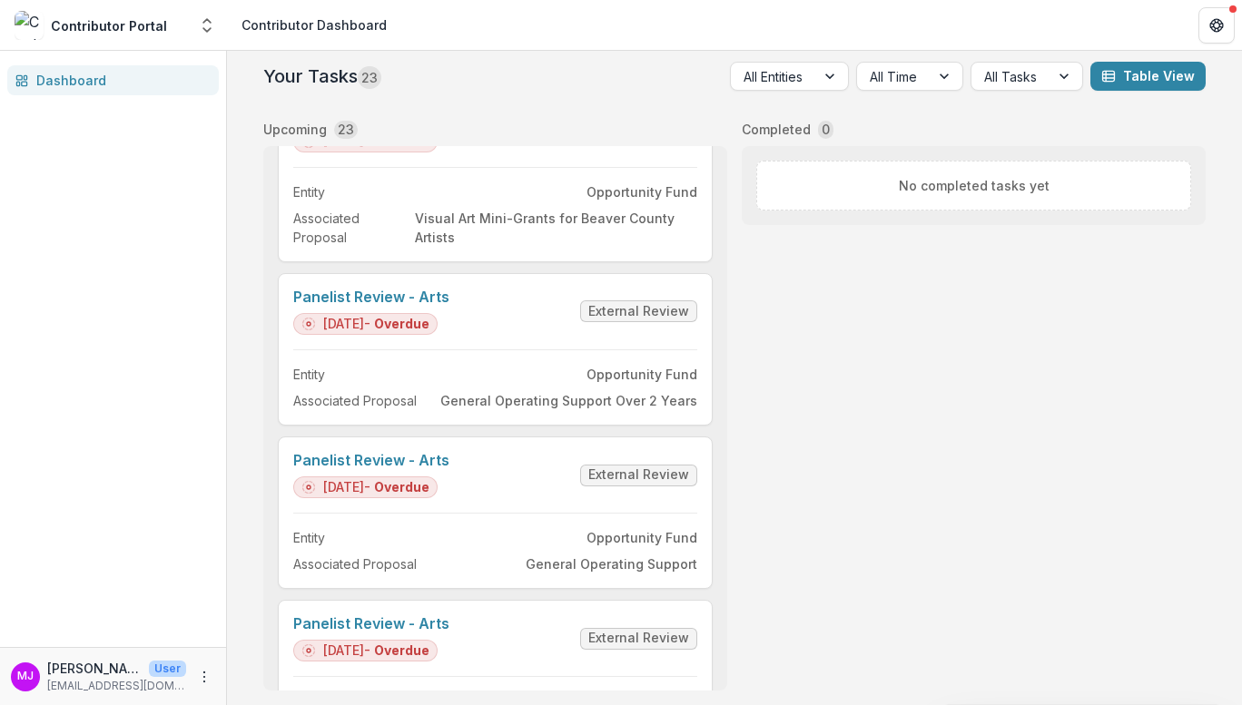
scroll to position [2398, 0]
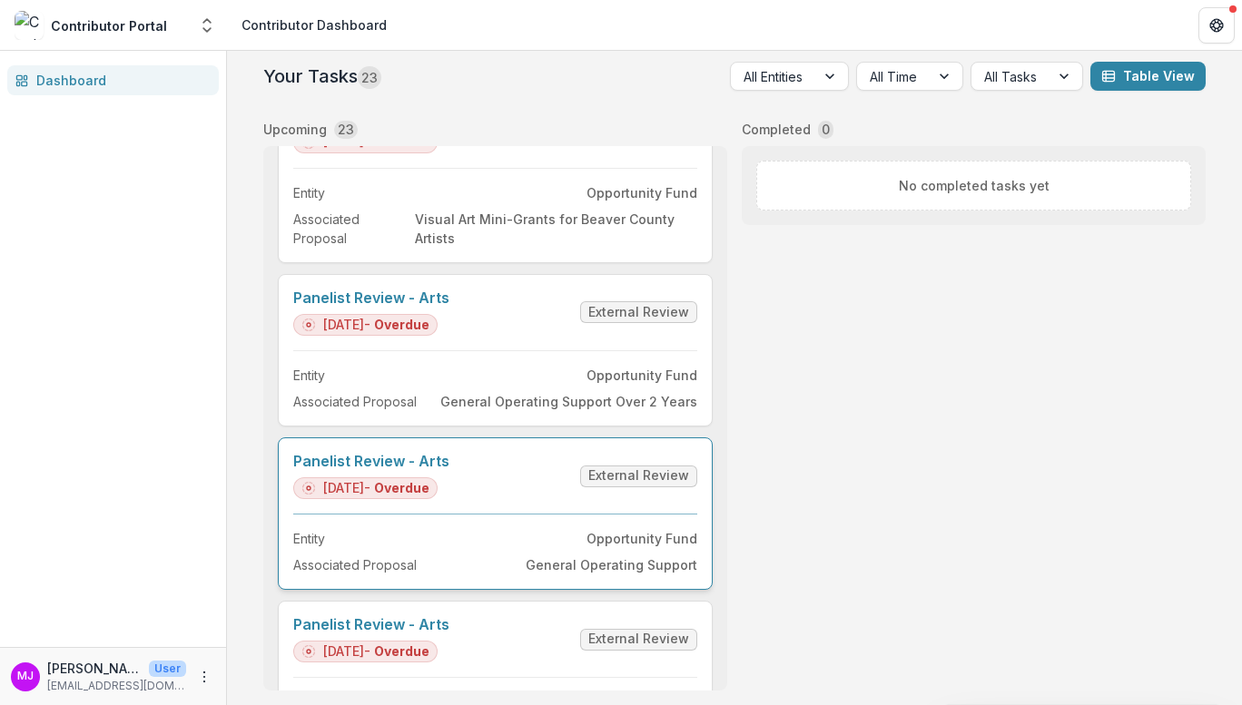
click at [434, 454] on link "Panelist Review - Arts" at bounding box center [371, 461] width 156 height 17
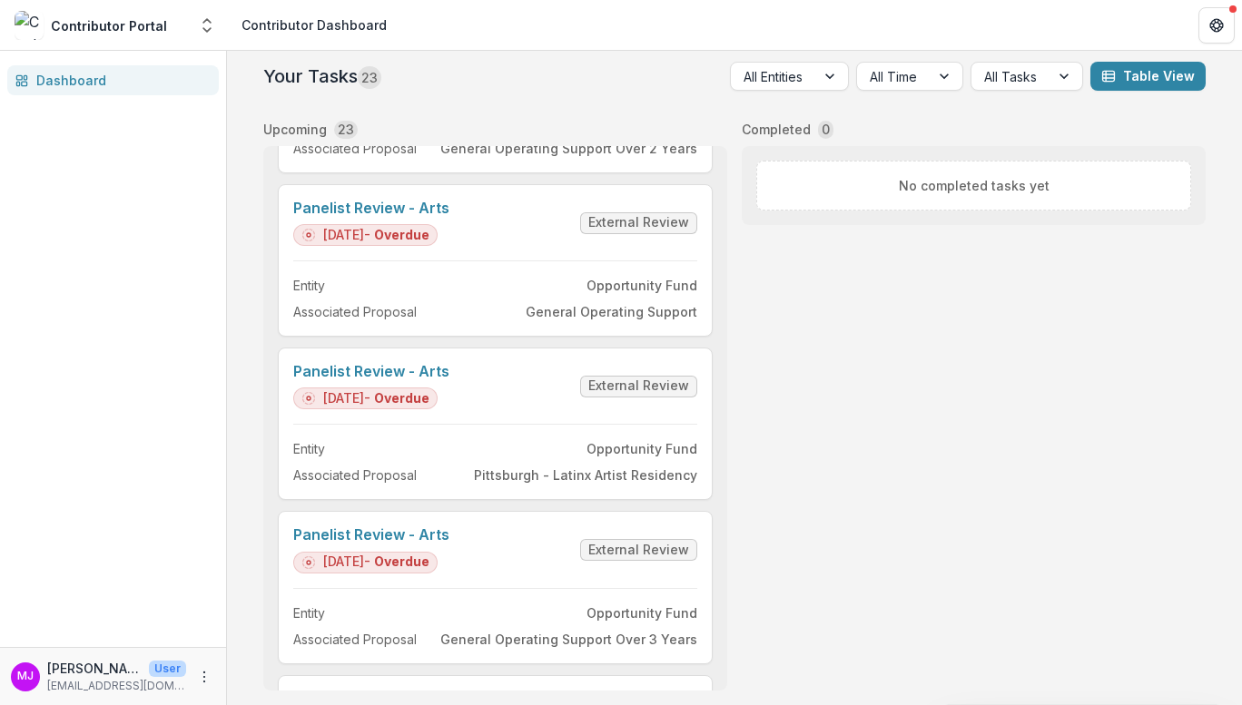
scroll to position [2592, 0]
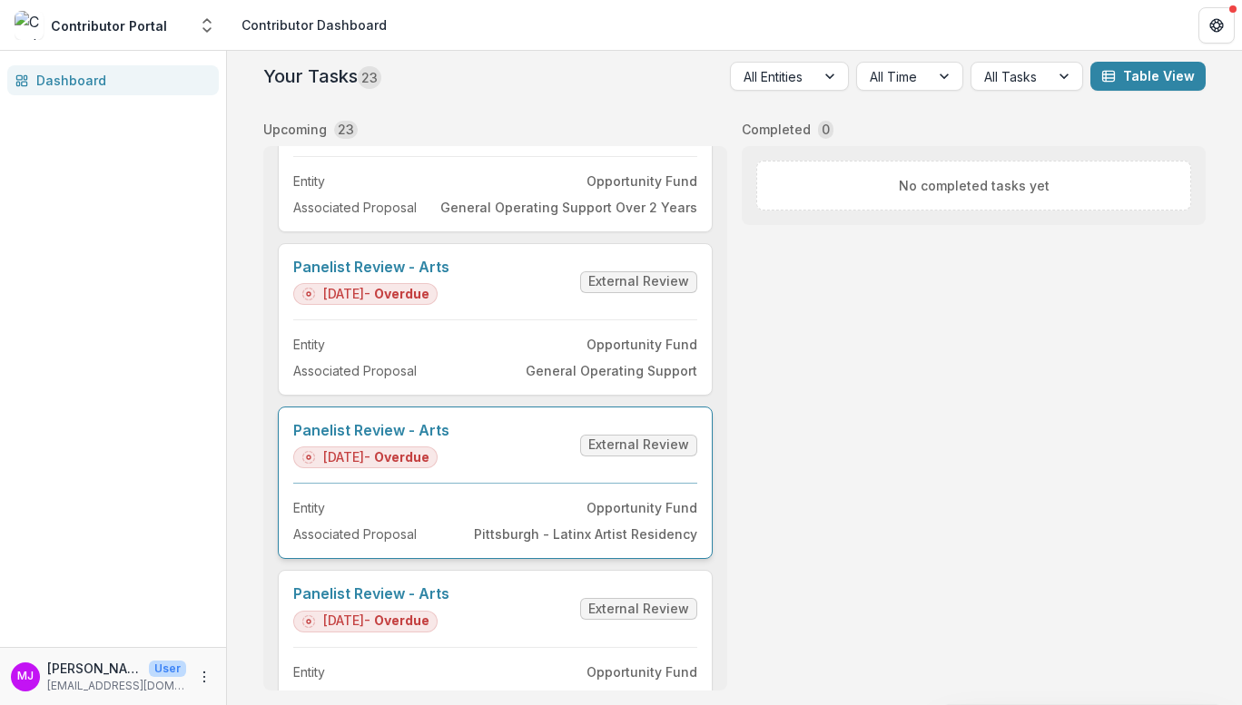
click at [429, 426] on link "Panelist Review - Arts" at bounding box center [371, 430] width 156 height 17
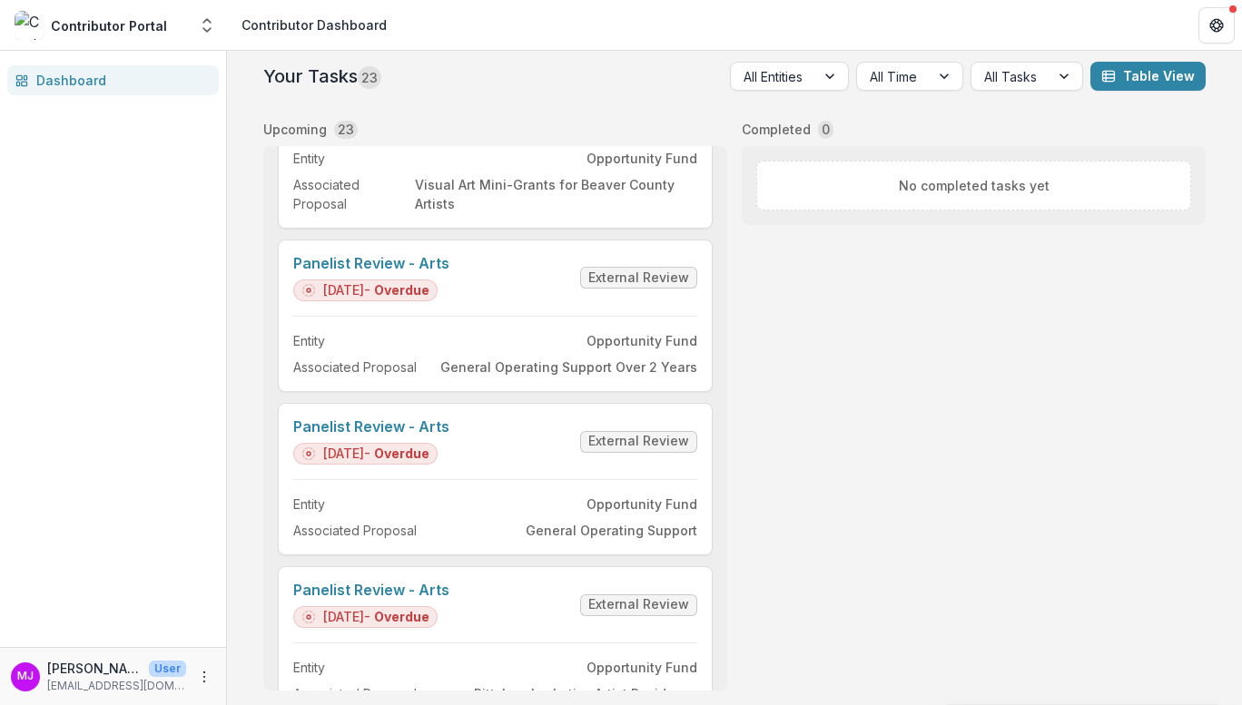
scroll to position [2431, 0]
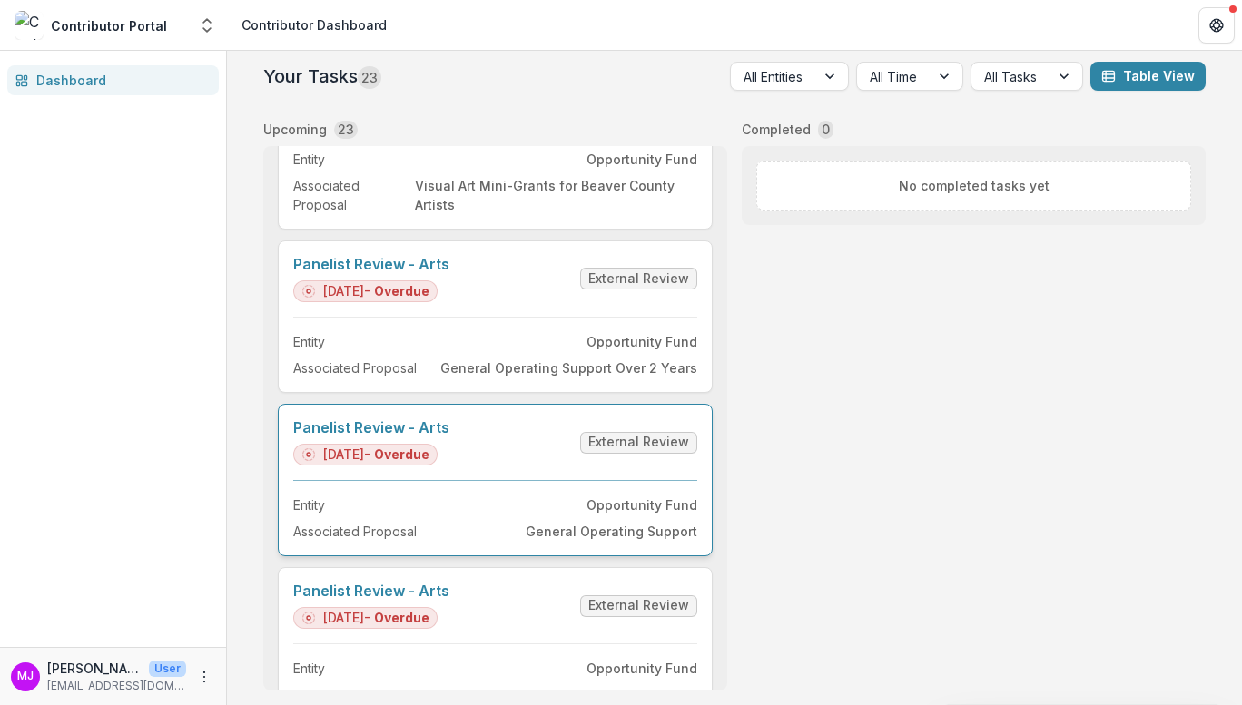
click at [437, 421] on link "Panelist Review - Arts" at bounding box center [371, 427] width 156 height 17
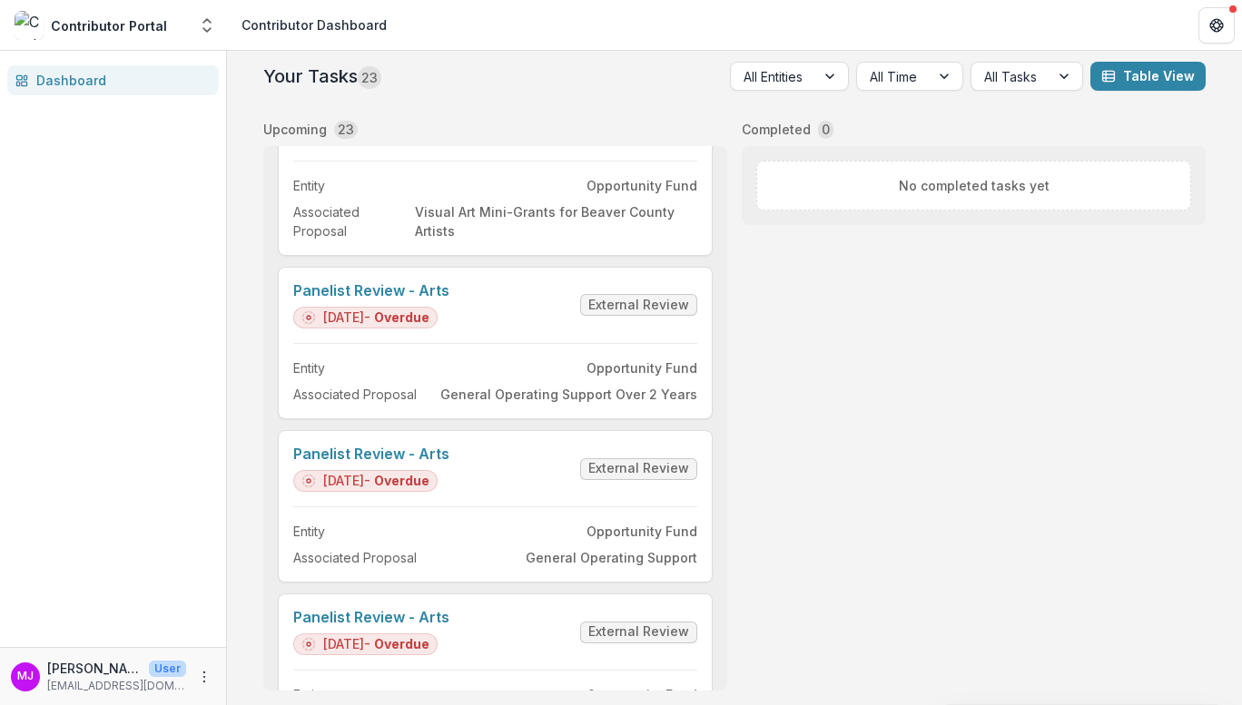
scroll to position [2371, 0]
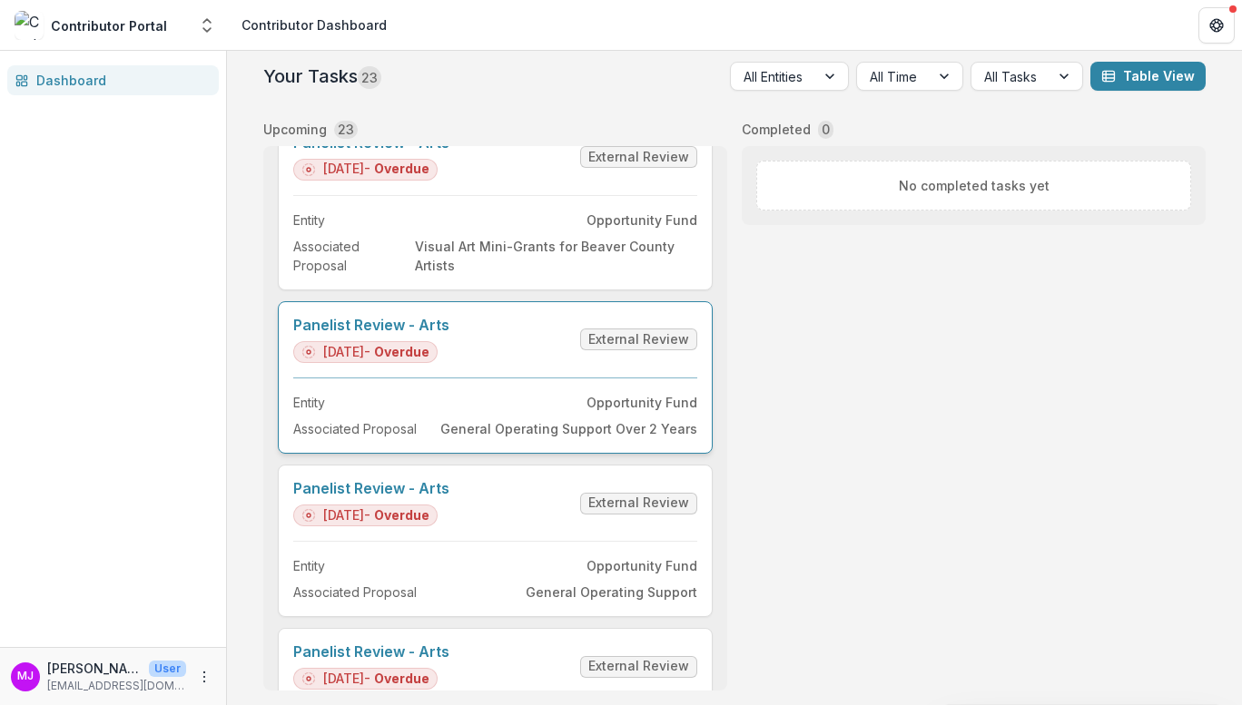
click at [426, 318] on link "Panelist Review - Arts" at bounding box center [371, 325] width 156 height 17
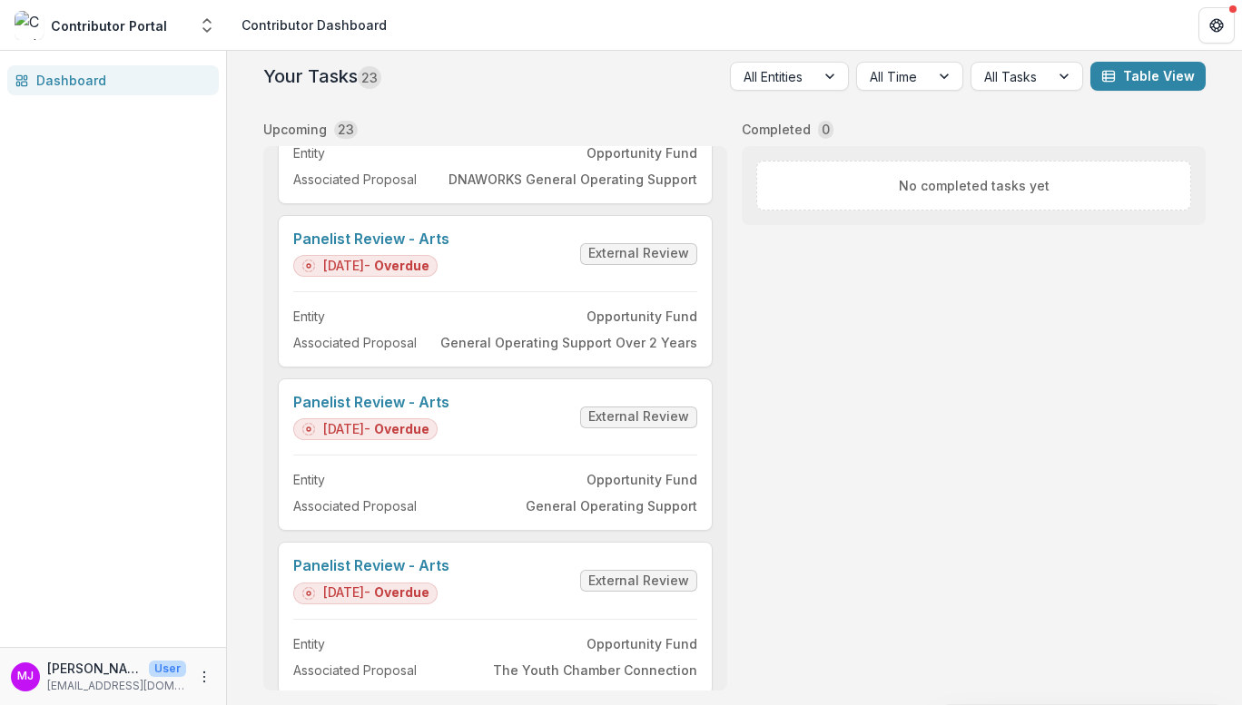
scroll to position [1779, 0]
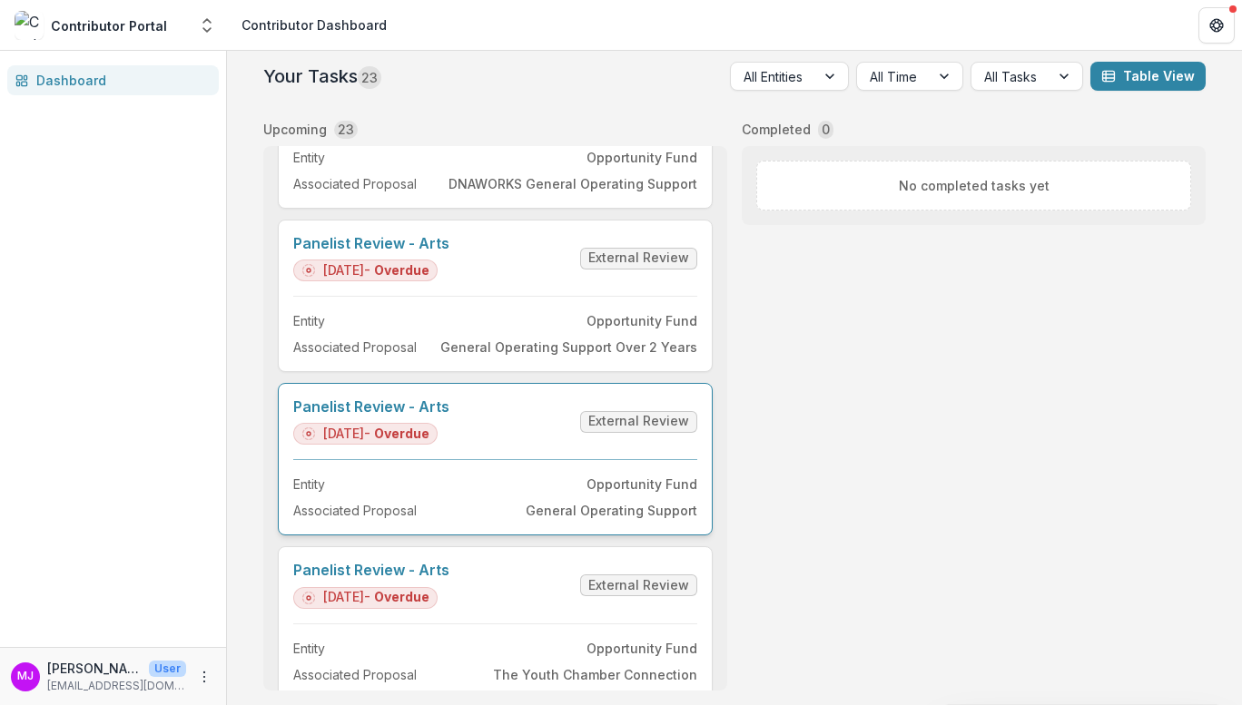
click at [412, 404] on link "Panelist Review - Arts" at bounding box center [371, 407] width 156 height 17
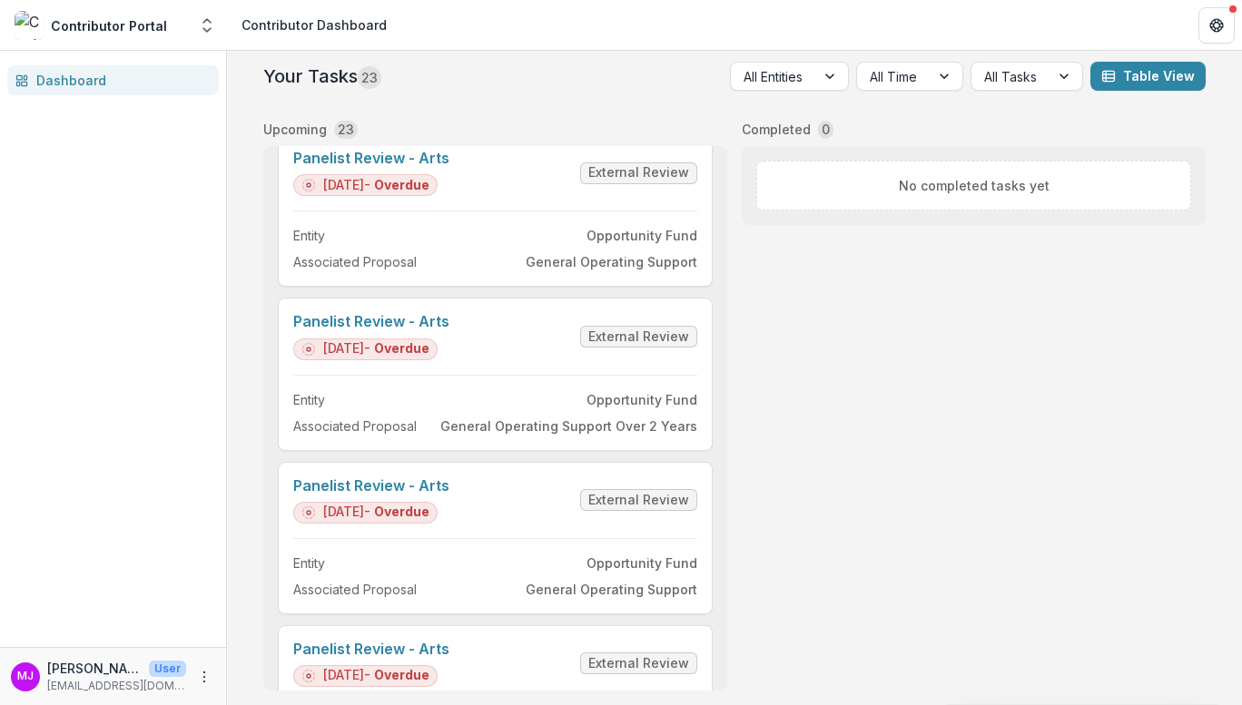
scroll to position [1069, 0]
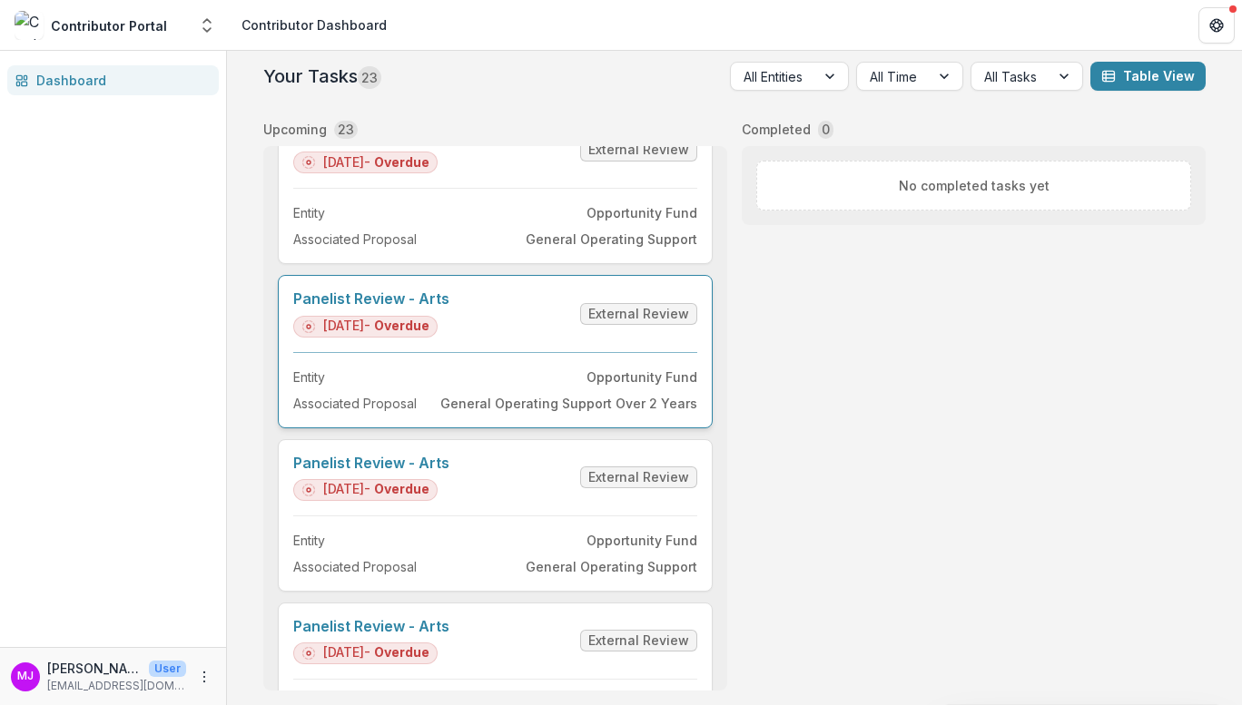
click at [426, 299] on link "Panelist Review - Arts" at bounding box center [371, 299] width 156 height 17
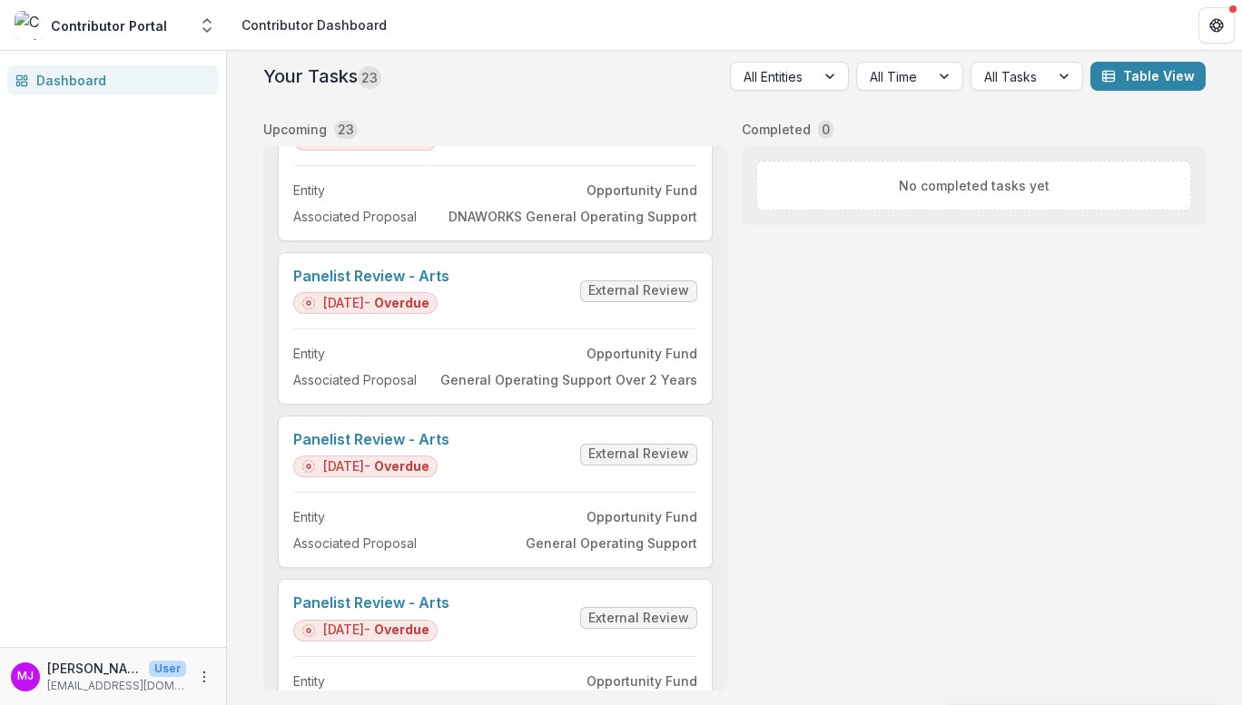
scroll to position [1746, 0]
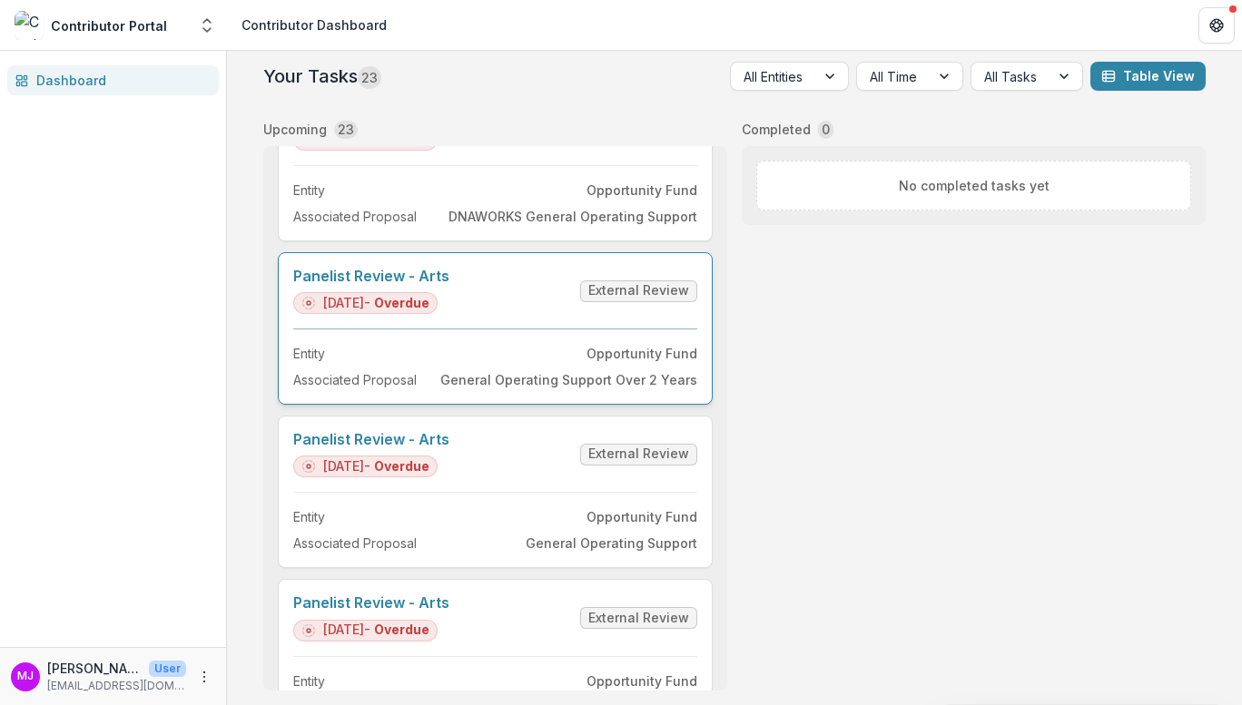
click at [430, 272] on link "Panelist Review - Arts" at bounding box center [371, 276] width 156 height 17
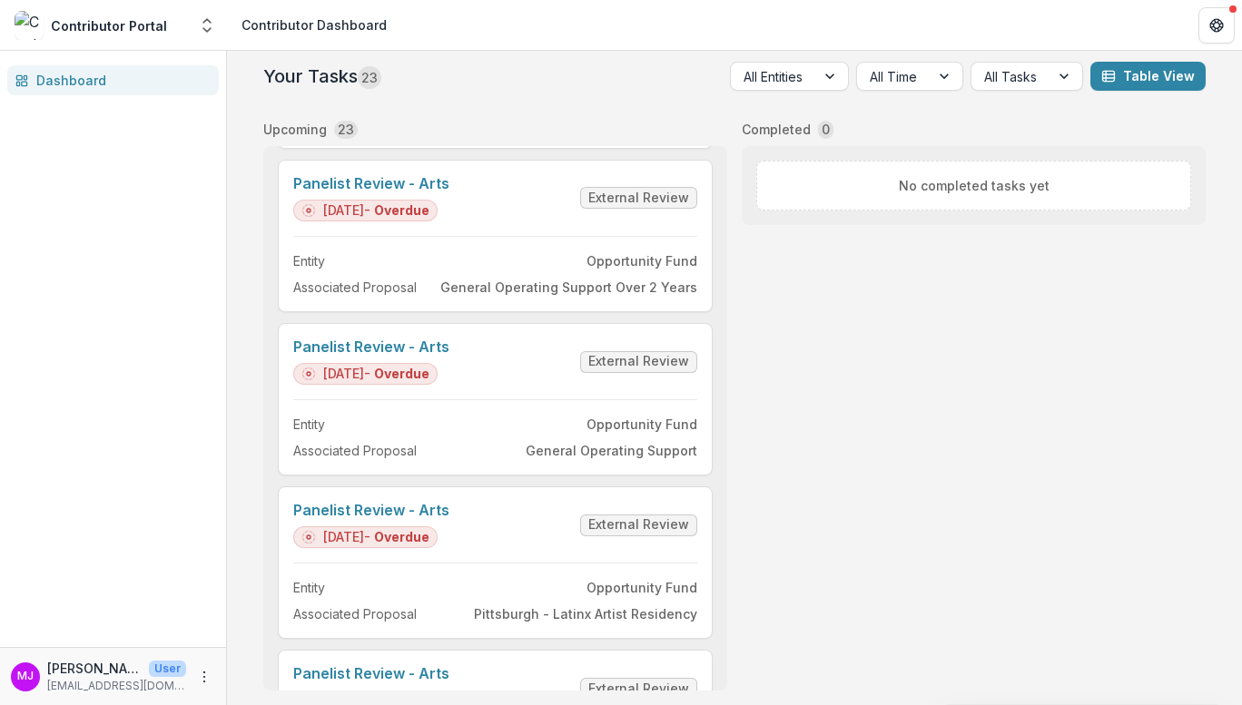
scroll to position [2493, 0]
